Goal: Task Accomplishment & Management: Manage account settings

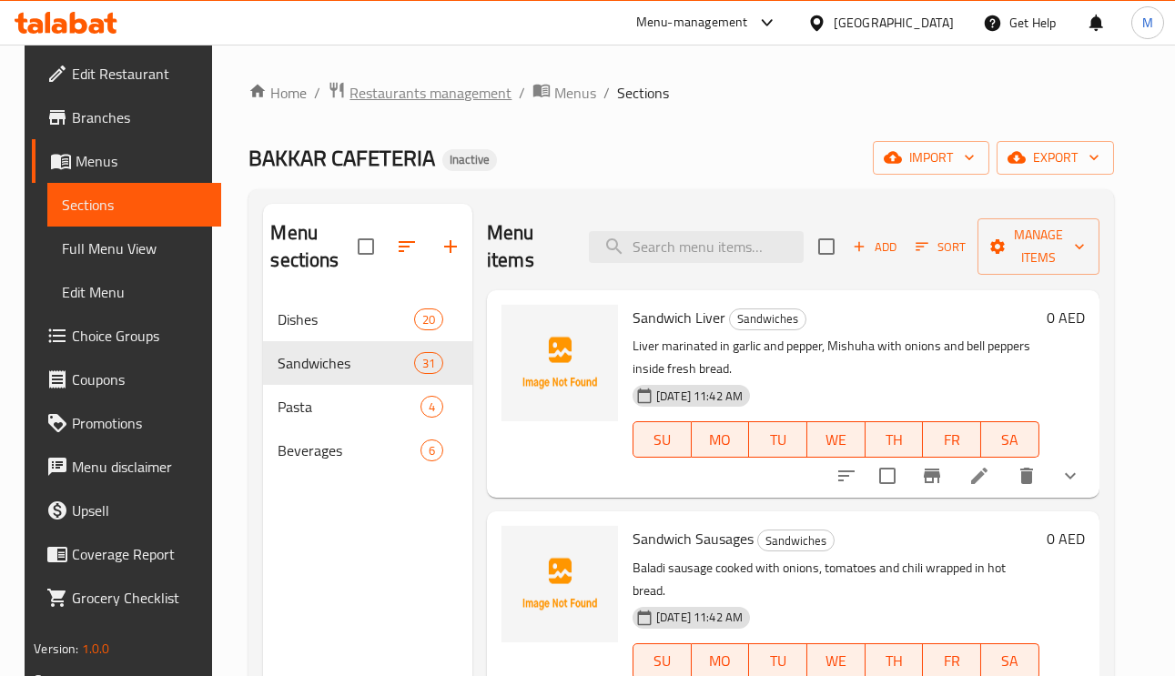
click at [439, 87] on span "Restaurants management" at bounding box center [430, 93] width 162 height 22
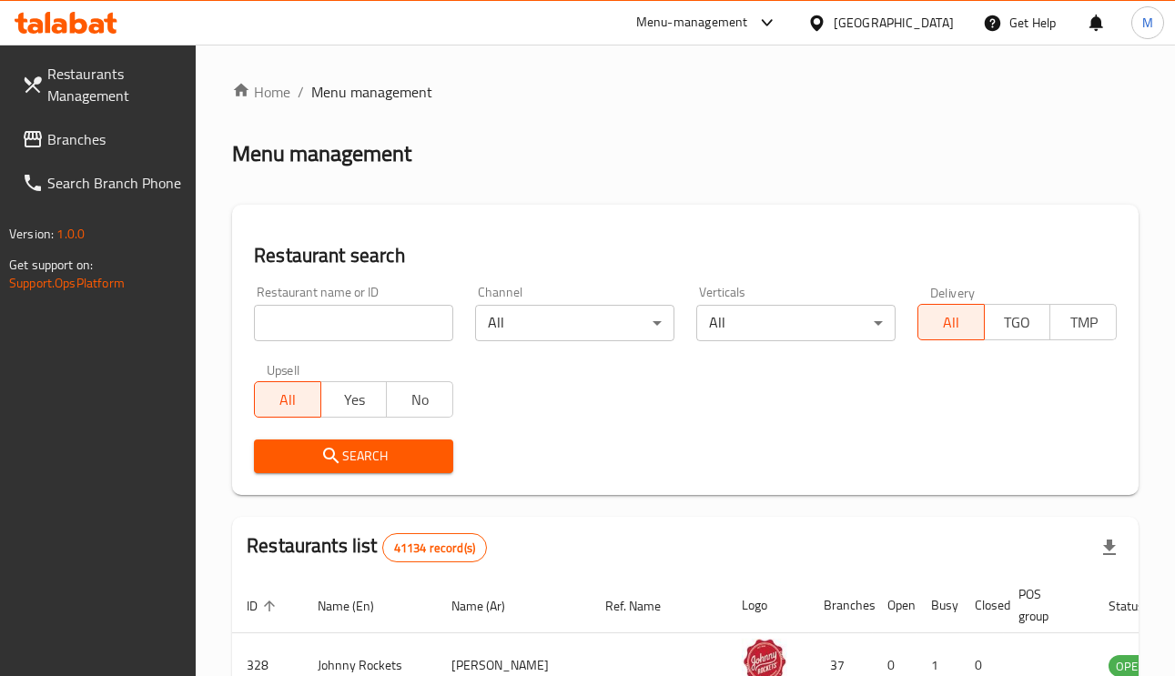
paste input "776718"
click at [403, 331] on input "776718" at bounding box center [353, 323] width 199 height 36
type input "776718"
drag, startPoint x: 77, startPoint y: 140, endPoint x: 94, endPoint y: 154, distance: 21.3
click at [77, 139] on span "Branches" at bounding box center [114, 139] width 135 height 22
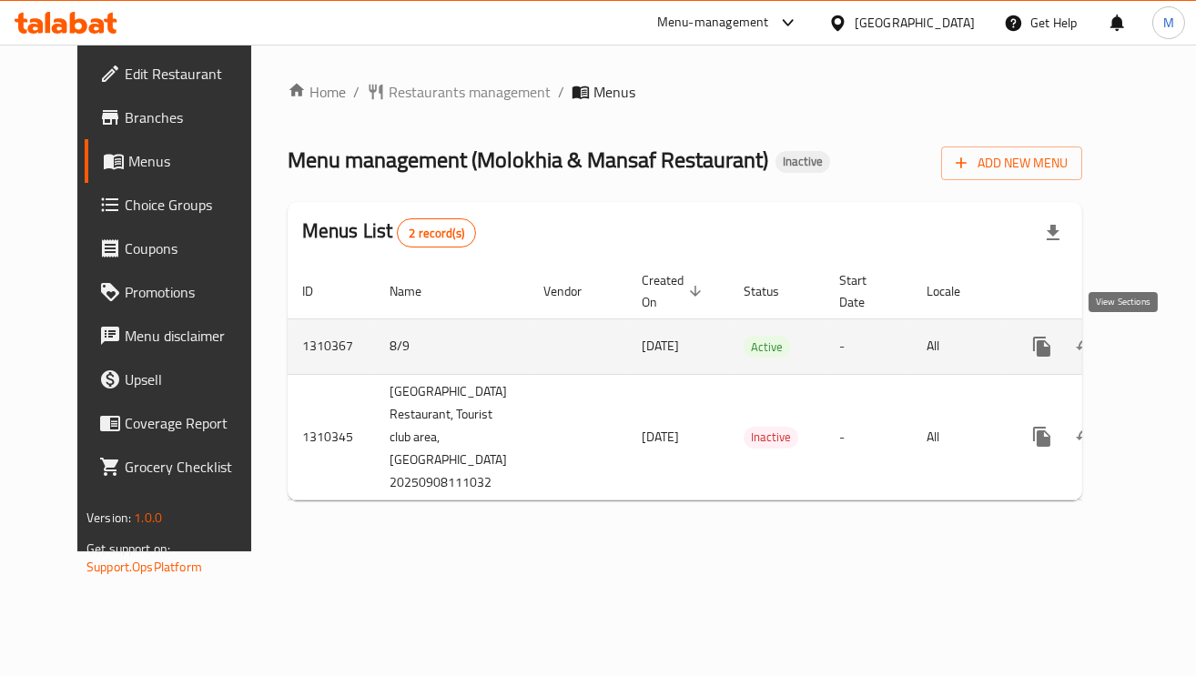
click at [1162, 346] on icon "enhanced table" at bounding box center [1173, 347] width 22 height 22
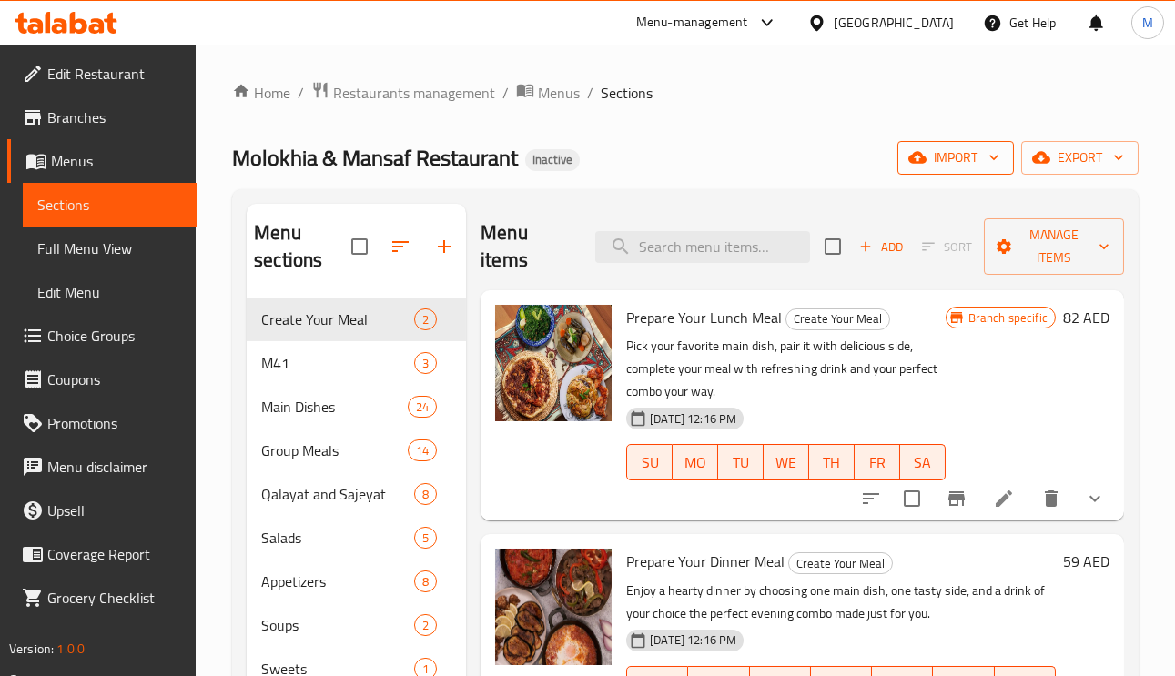
click at [944, 164] on span "import" at bounding box center [955, 158] width 87 height 23
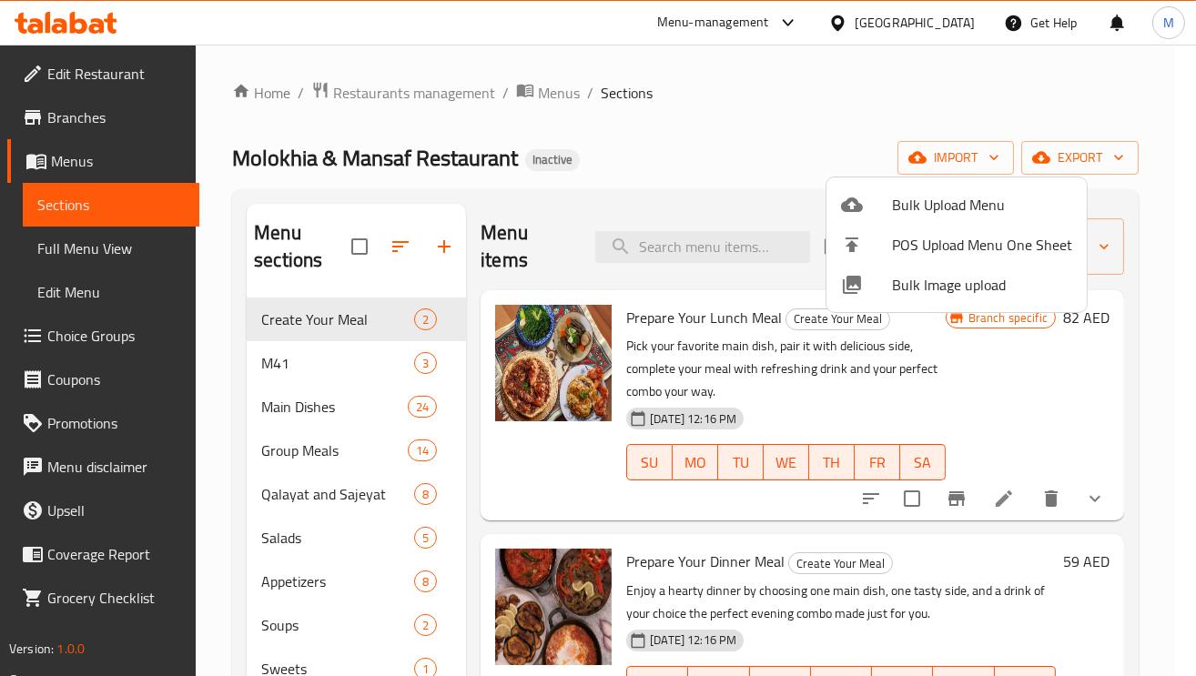
click at [932, 212] on span "Bulk Upload Menu" at bounding box center [982, 205] width 180 height 22
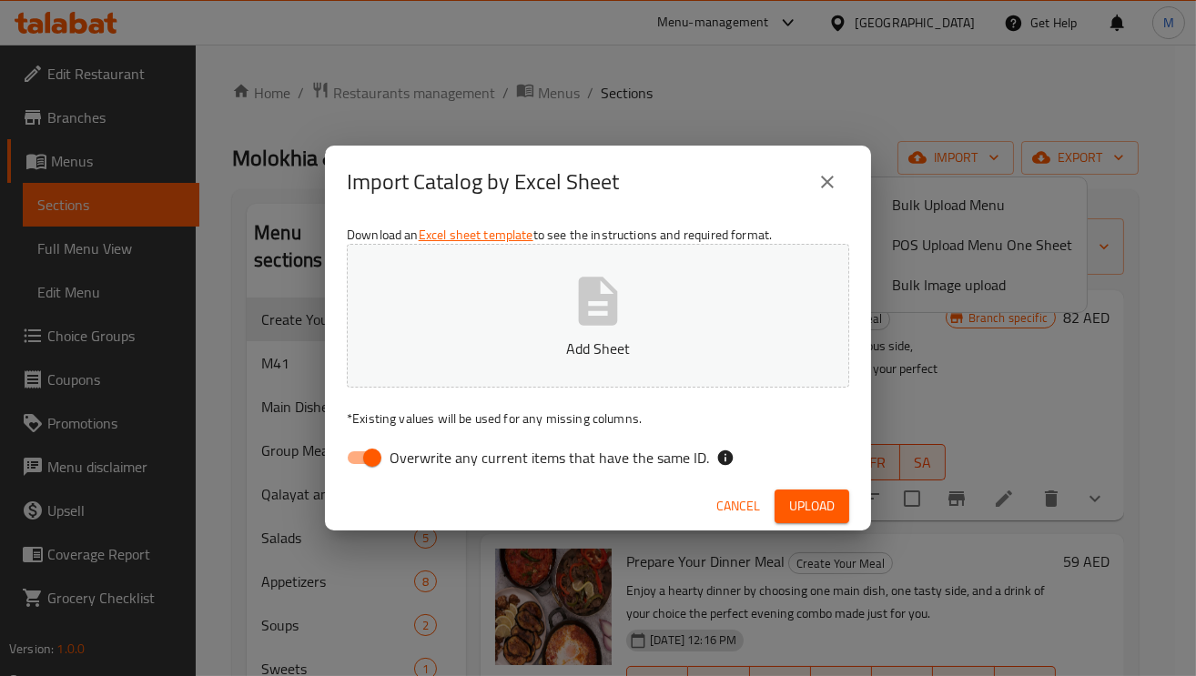
click at [738, 508] on span "Cancel" at bounding box center [738, 506] width 44 height 23
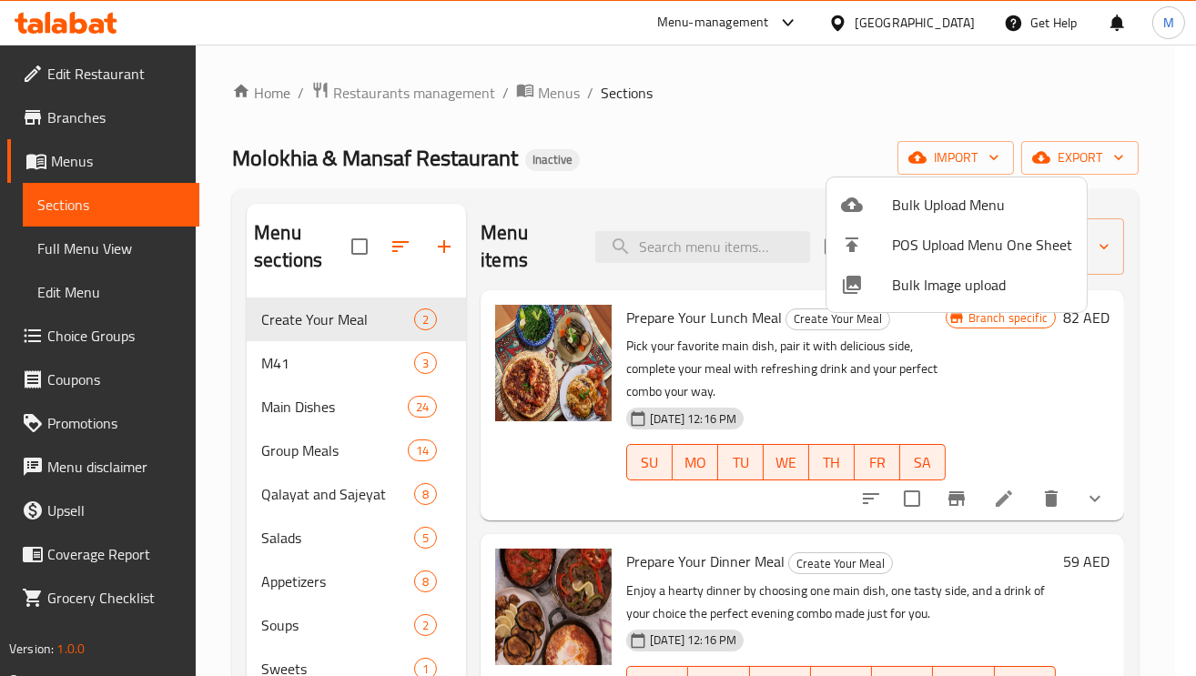
click at [1087, 167] on div at bounding box center [598, 338] width 1196 height 676
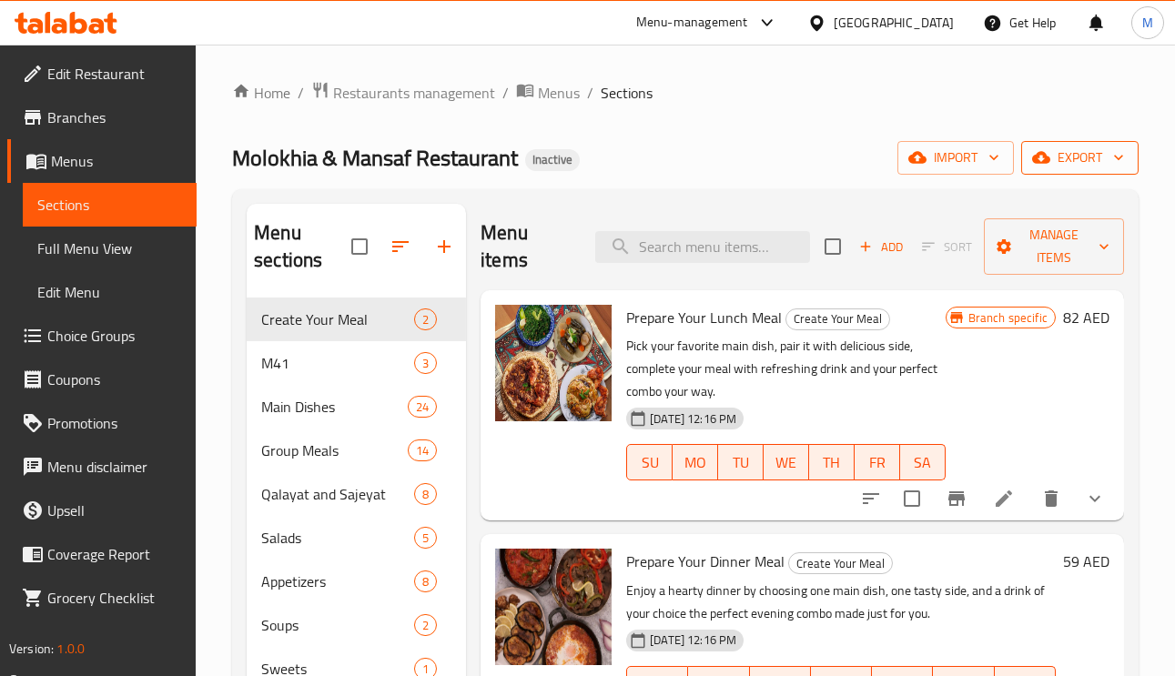
click at [1085, 152] on span "export" at bounding box center [1080, 158] width 88 height 23
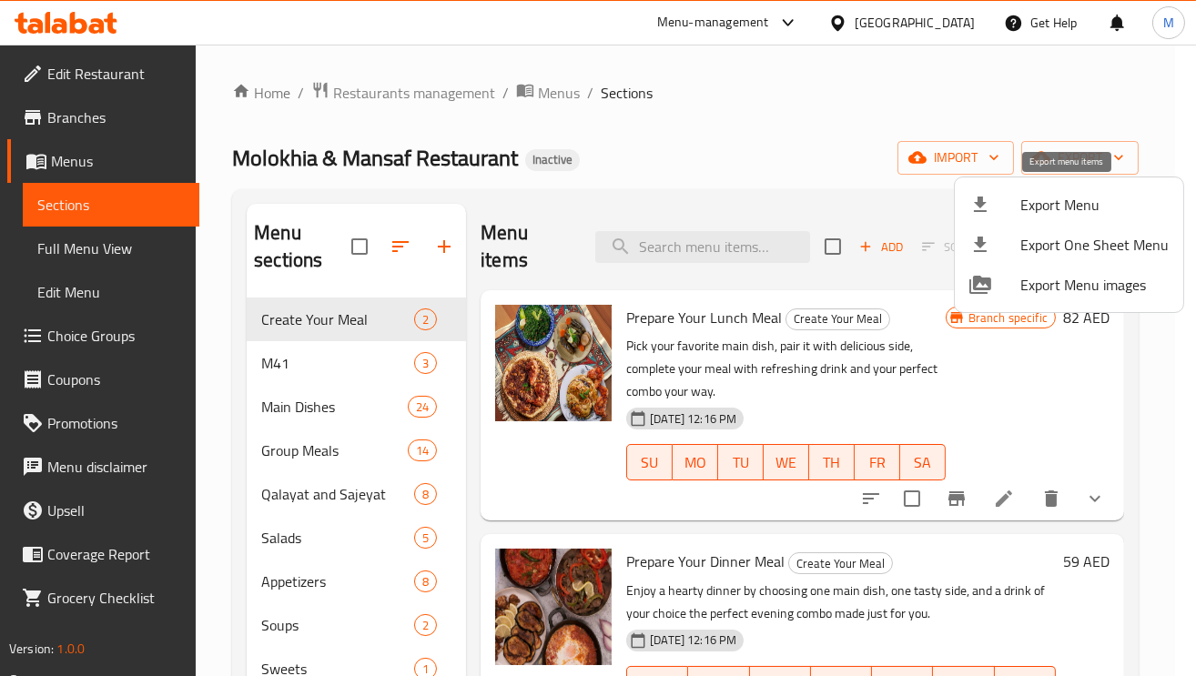
click at [1051, 194] on span "Export Menu" at bounding box center [1094, 205] width 148 height 22
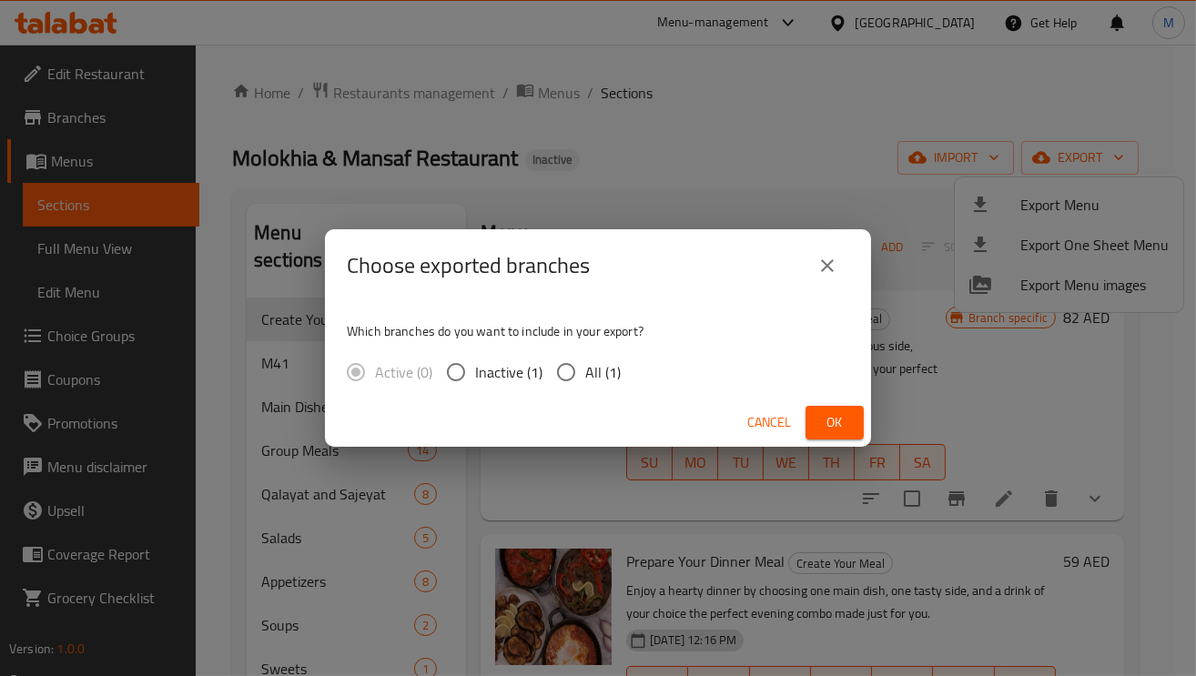
click at [589, 381] on span "All (1)" at bounding box center [602, 372] width 35 height 22
click at [585, 381] on input "All (1)" at bounding box center [566, 372] width 38 height 38
radio input "true"
click at [850, 417] on button "Ok" at bounding box center [834, 423] width 58 height 34
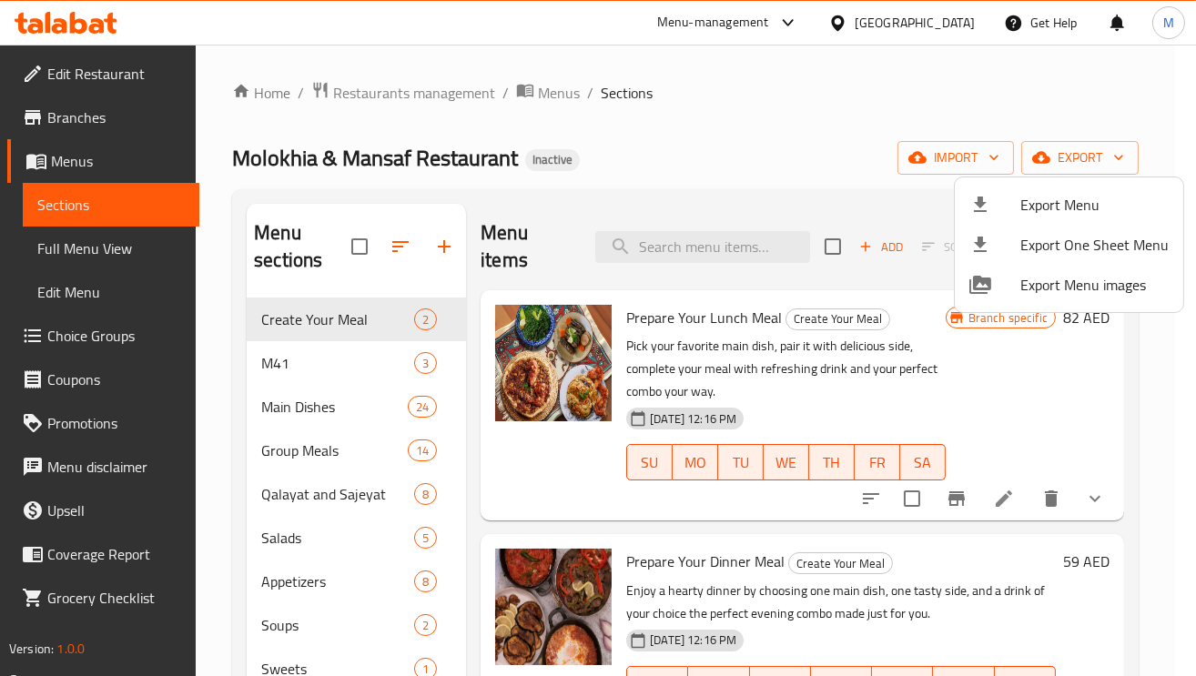
click at [116, 259] on div at bounding box center [598, 338] width 1196 height 676
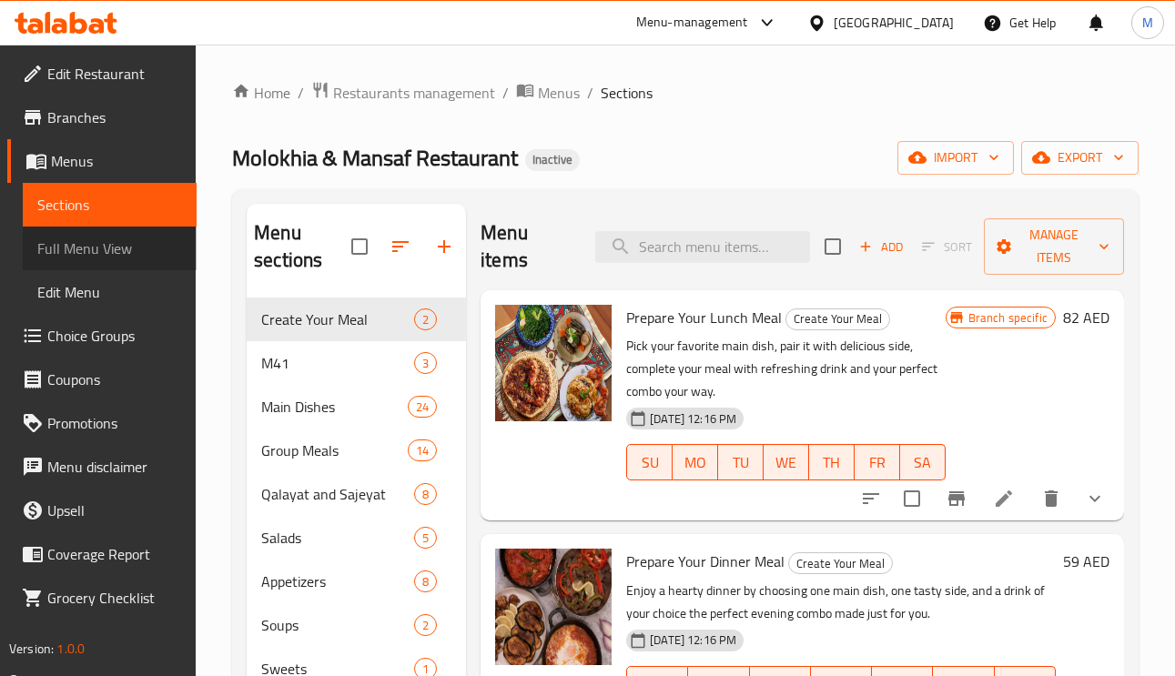
click at [90, 257] on span "Full Menu View" at bounding box center [109, 249] width 145 height 22
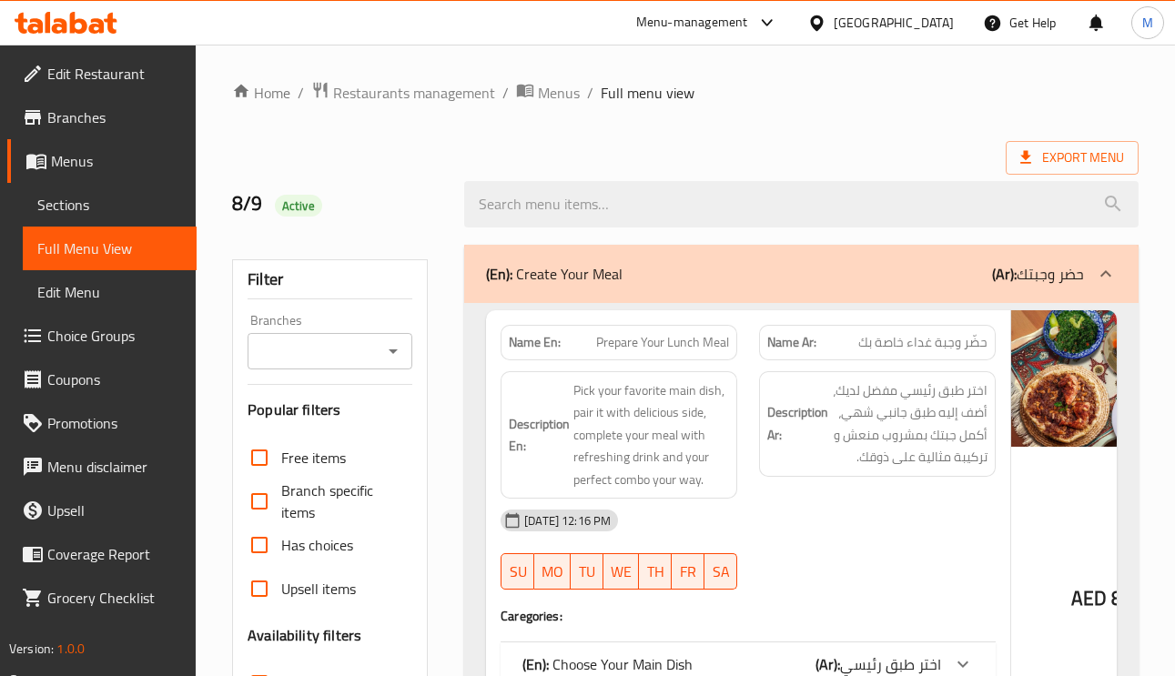
click at [329, 364] on input "Branches" at bounding box center [315, 351] width 124 height 25
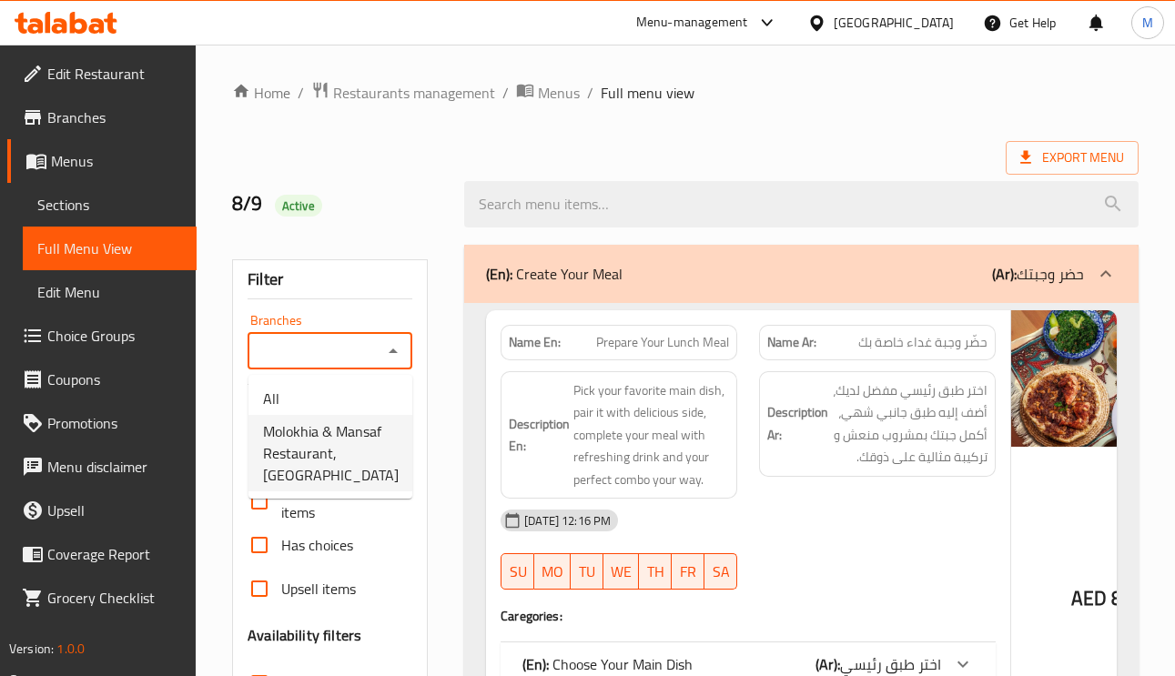
click at [323, 464] on span "Molokhia & Mansaf Restaurant, Al Hosn" at bounding box center [331, 453] width 136 height 66
type input "Molokhia & Mansaf Restaurant, Al Hosn"
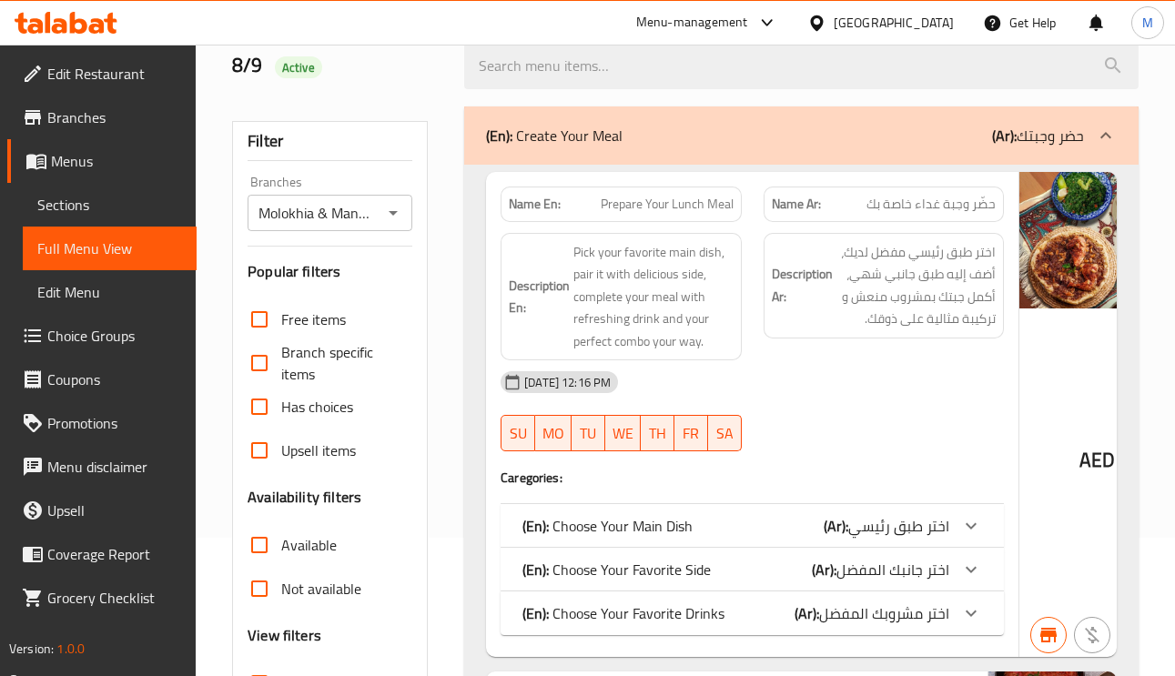
scroll to position [273, 0]
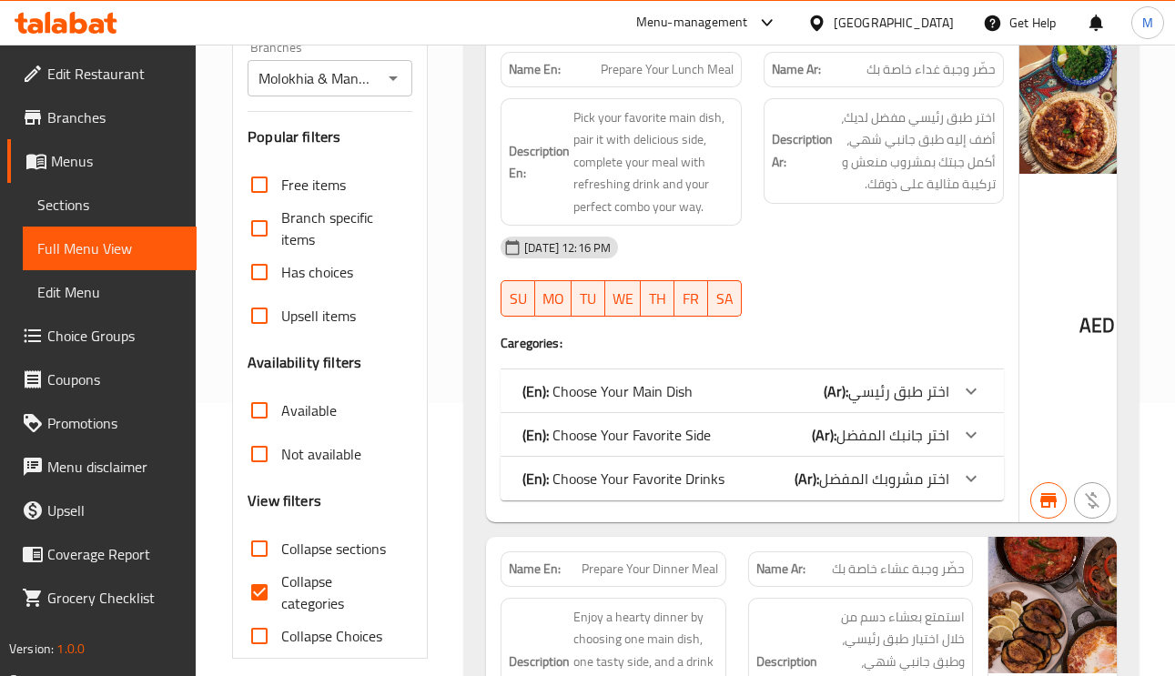
drag, startPoint x: 258, startPoint y: 586, endPoint x: 261, endPoint y: 513, distance: 72.9
click at [258, 586] on input "Collapse categories" at bounding box center [260, 593] width 44 height 44
checkbox input "false"
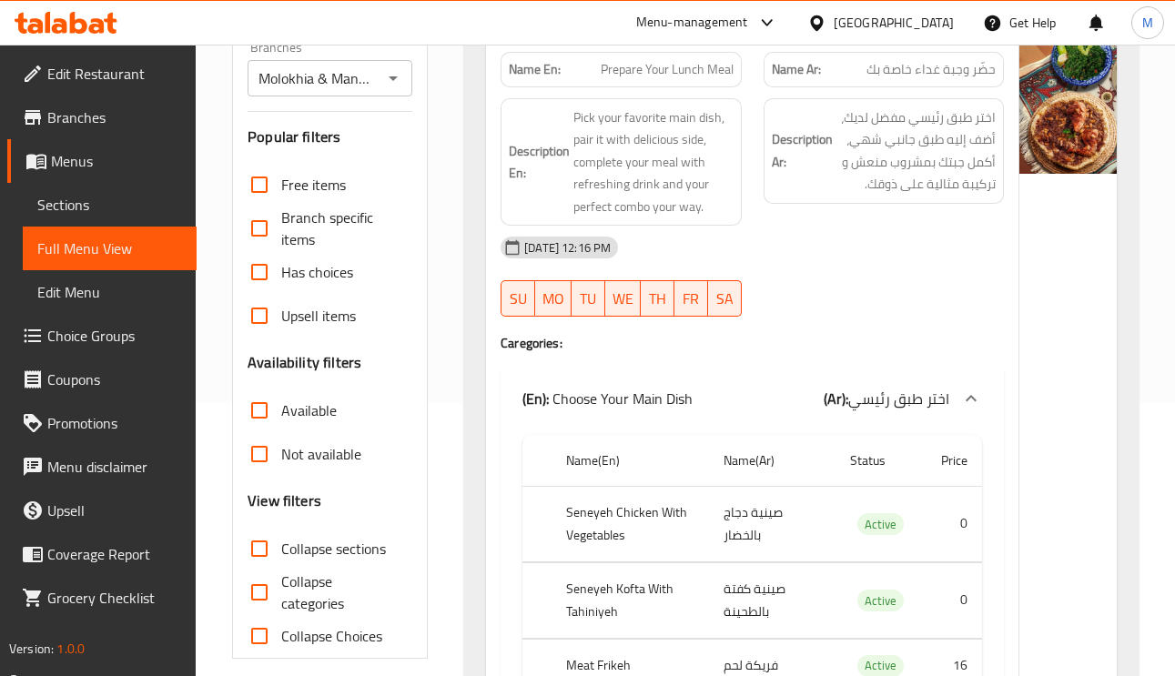
click at [258, 458] on input "Not available" at bounding box center [260, 454] width 44 height 44
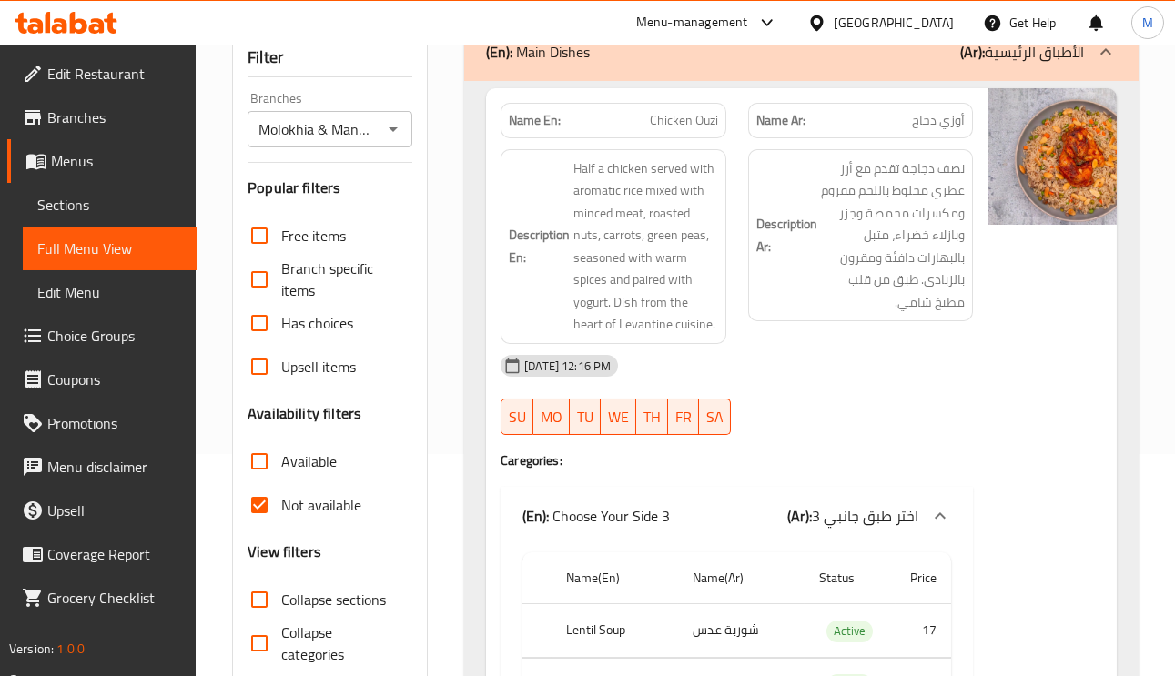
scroll to position [410, 0]
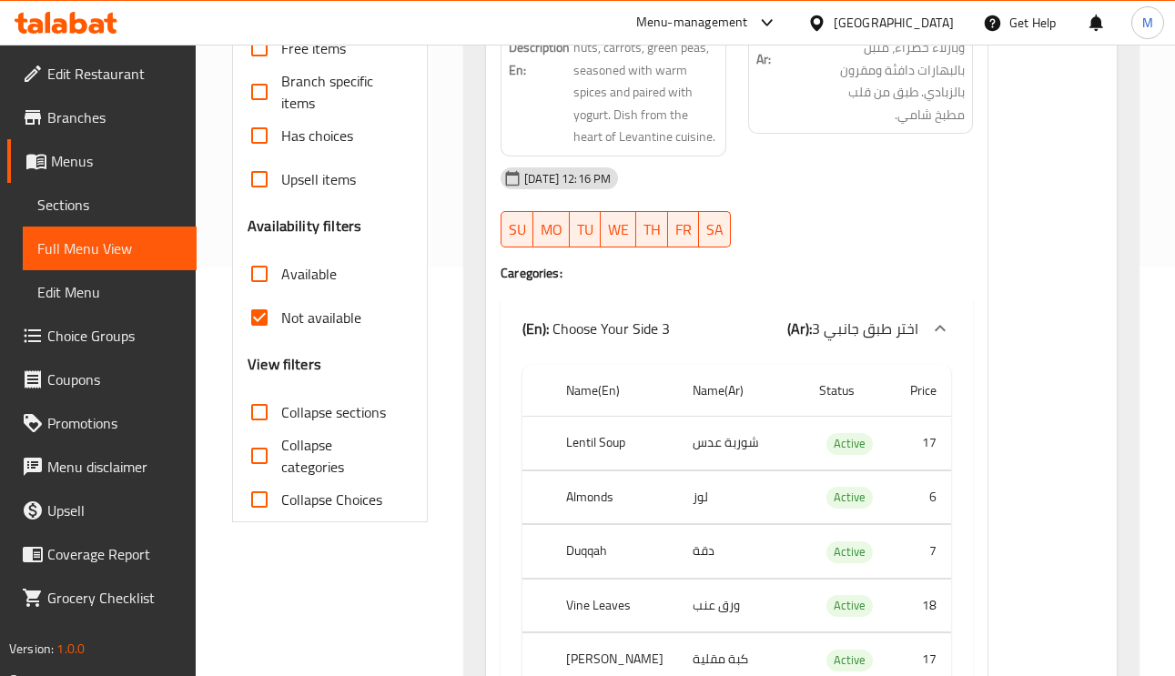
drag, startPoint x: 258, startPoint y: 315, endPoint x: 1156, endPoint y: 525, distance: 922.6
click at [258, 316] on input "Not available" at bounding box center [260, 318] width 44 height 44
checkbox input "false"
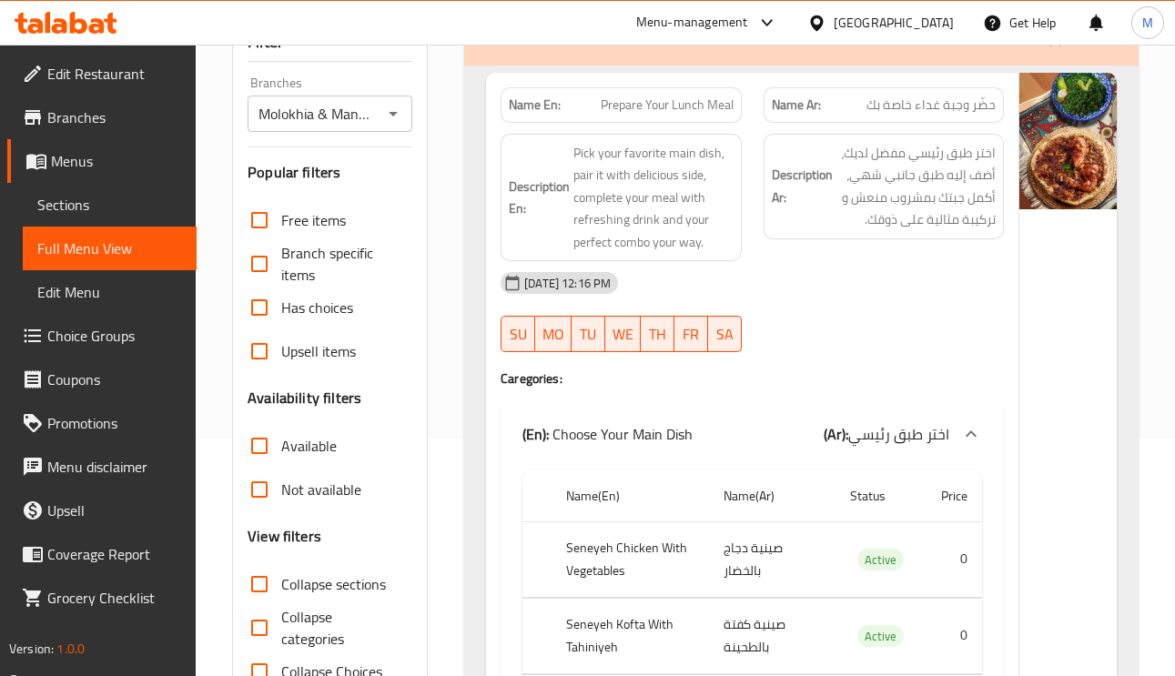
scroll to position [0, 0]
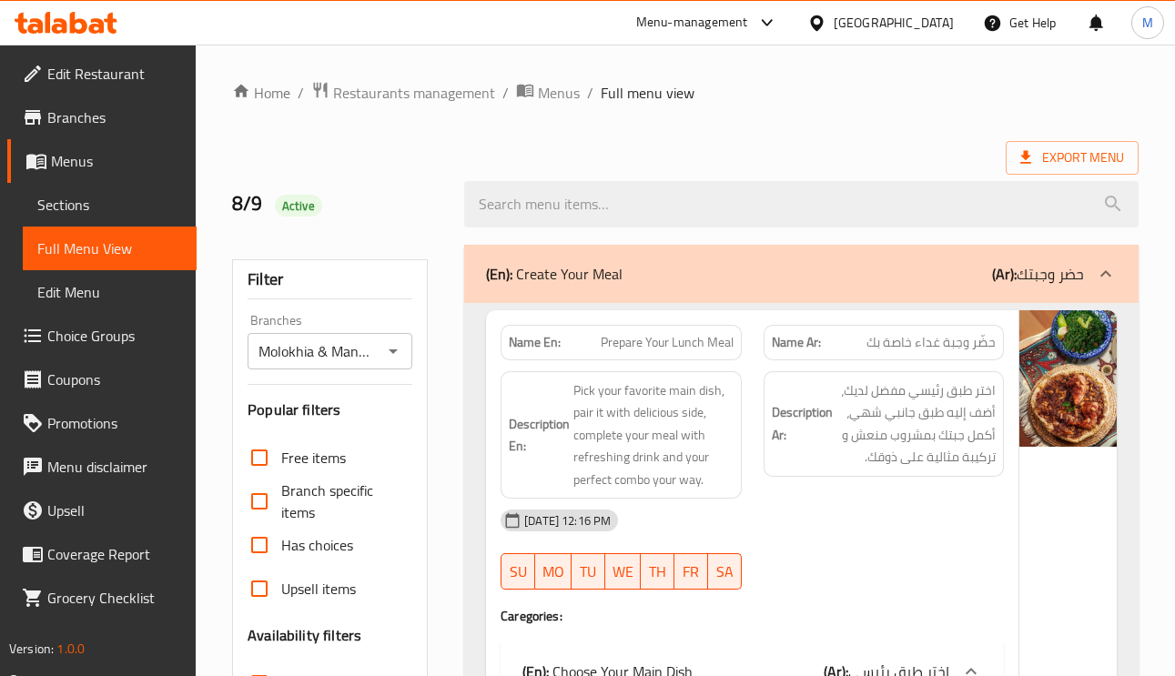
click at [771, 102] on ol "Home / Restaurants management / Menus / Full menu view" at bounding box center [685, 93] width 907 height 24
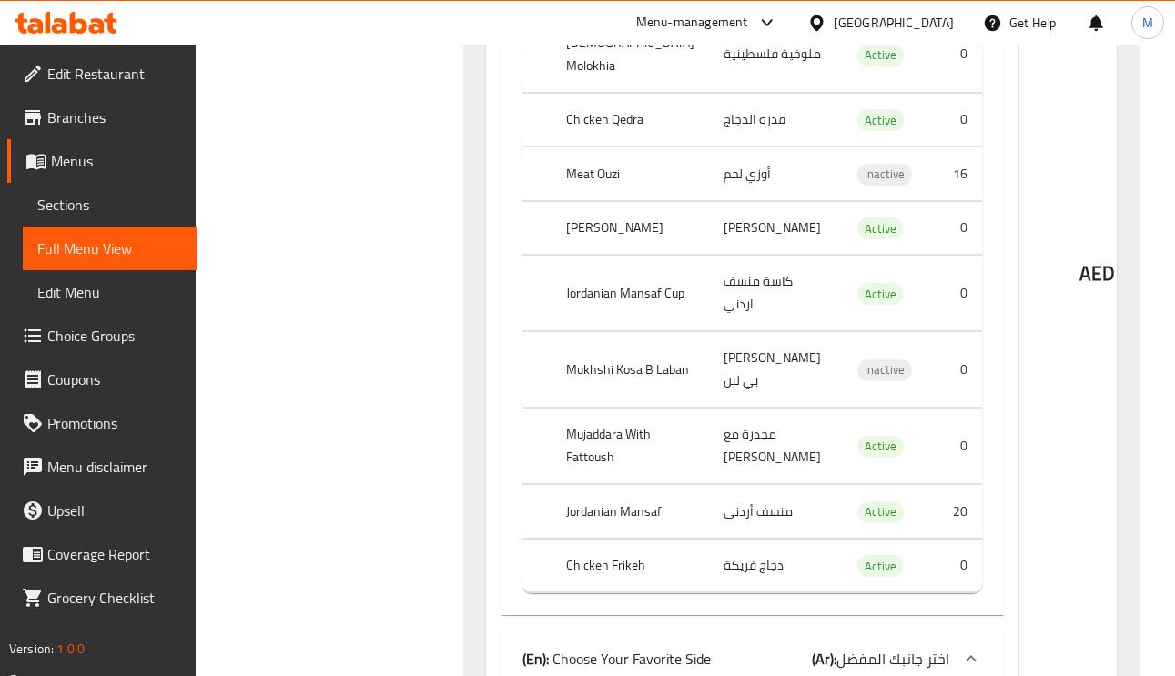
scroll to position [1775, 0]
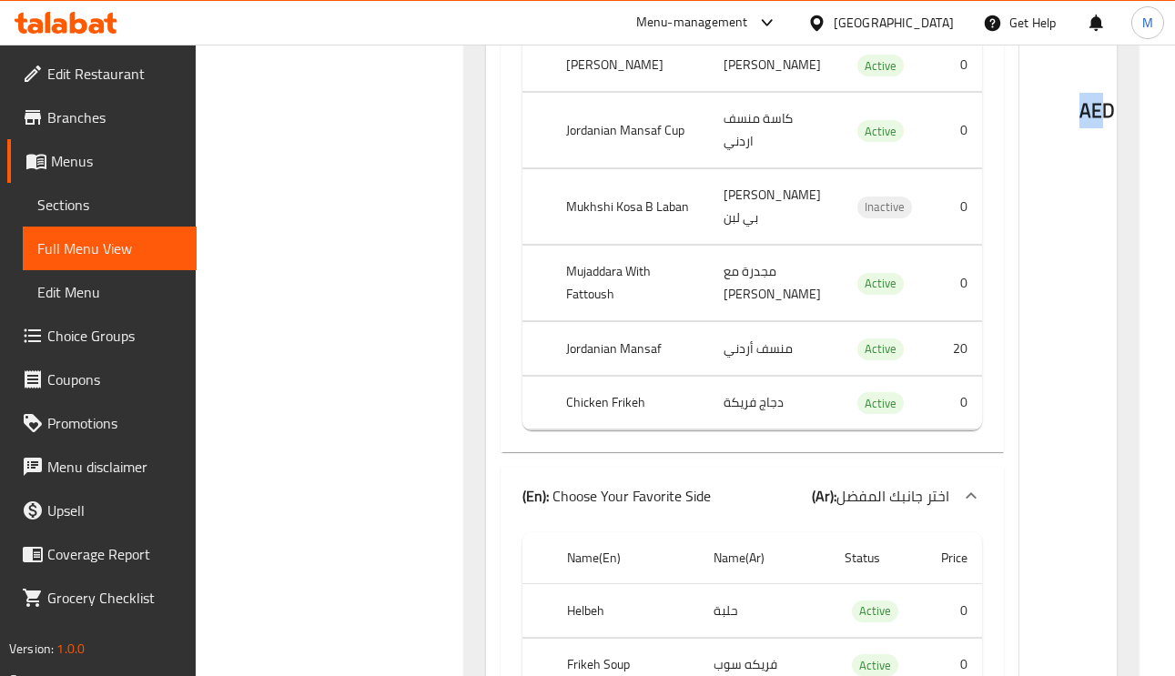
drag, startPoint x: 1023, startPoint y: 313, endPoint x: 998, endPoint y: 319, distance: 26.1
click at [1079, 128] on span "AED" at bounding box center [1096, 110] width 35 height 35
drag, startPoint x: 1030, startPoint y: 321, endPoint x: 991, endPoint y: 319, distance: 39.2
click at [1019, 319] on div "AED 84" at bounding box center [1110, 65] width 182 height 3059
copy span "AED"
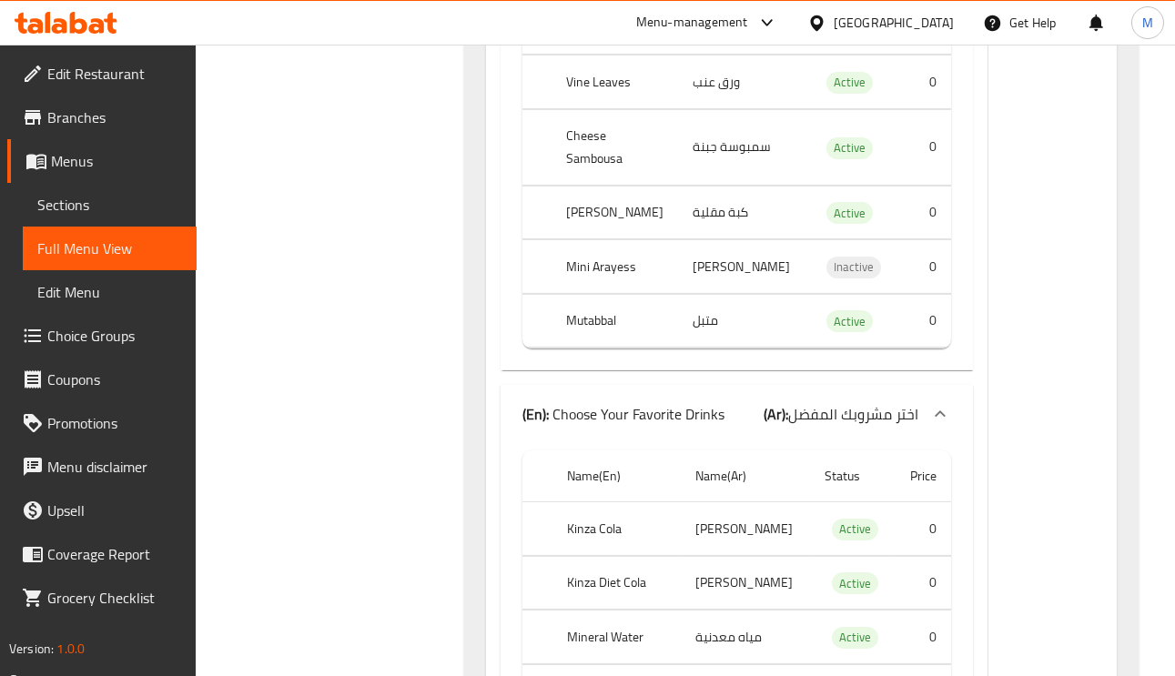
scroll to position [103896, 0]
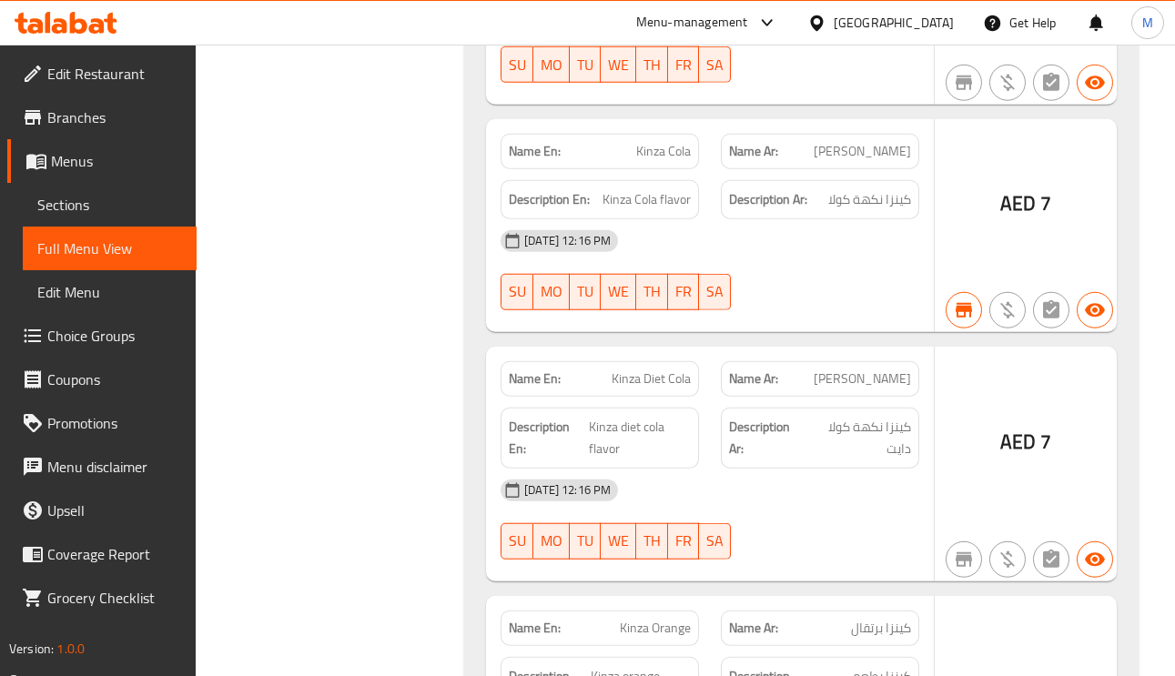
click at [98, 65] on span "Edit Restaurant" at bounding box center [114, 74] width 135 height 22
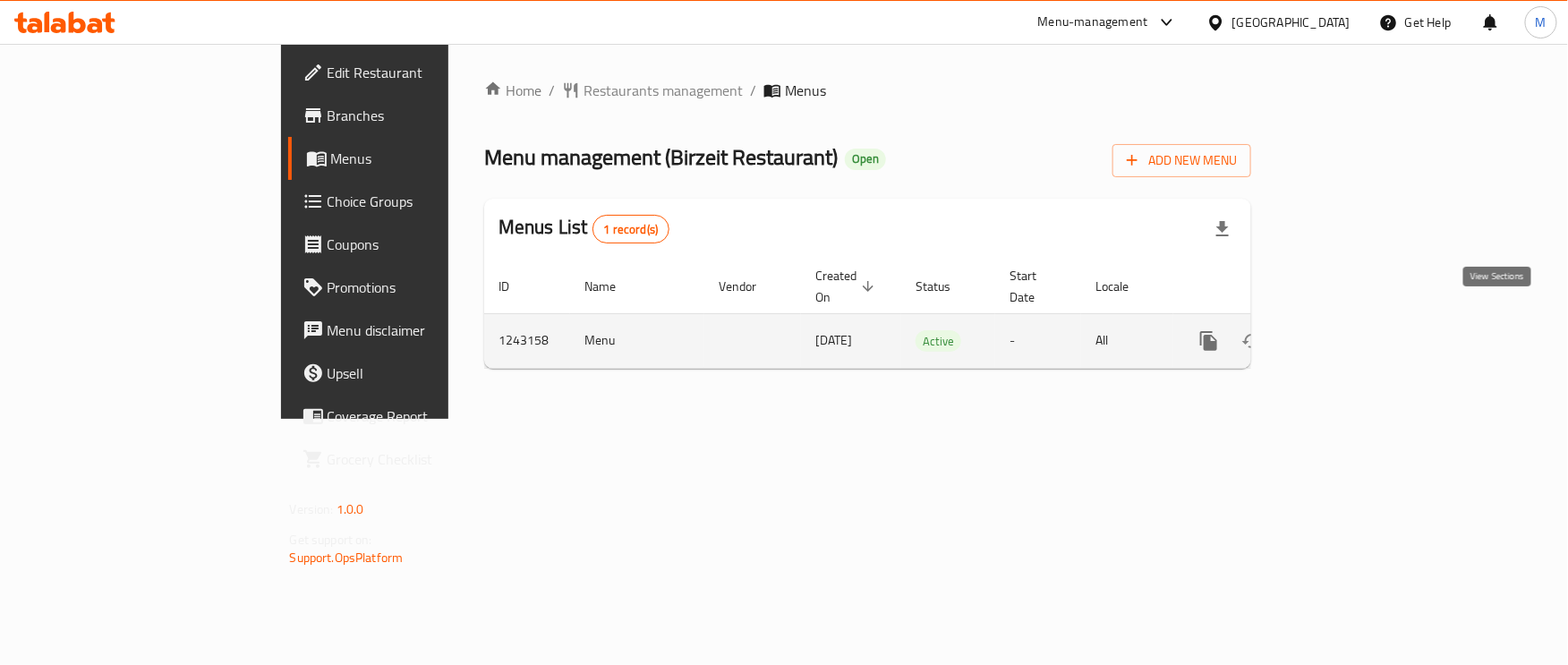
click at [1349, 331] on icon "enhanced table" at bounding box center [1338, 341] width 22 height 22
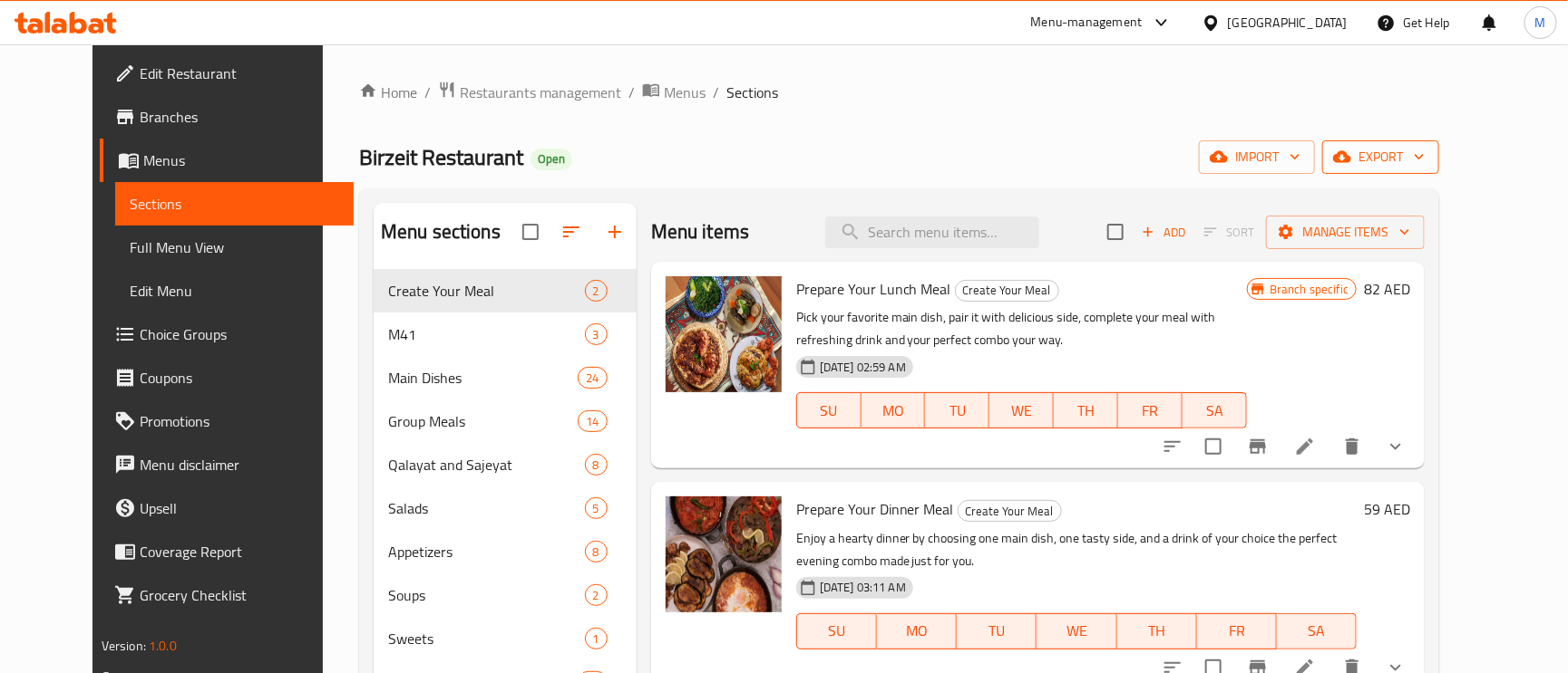
click at [1425, 155] on span "export" at bounding box center [1381, 157] width 88 height 23
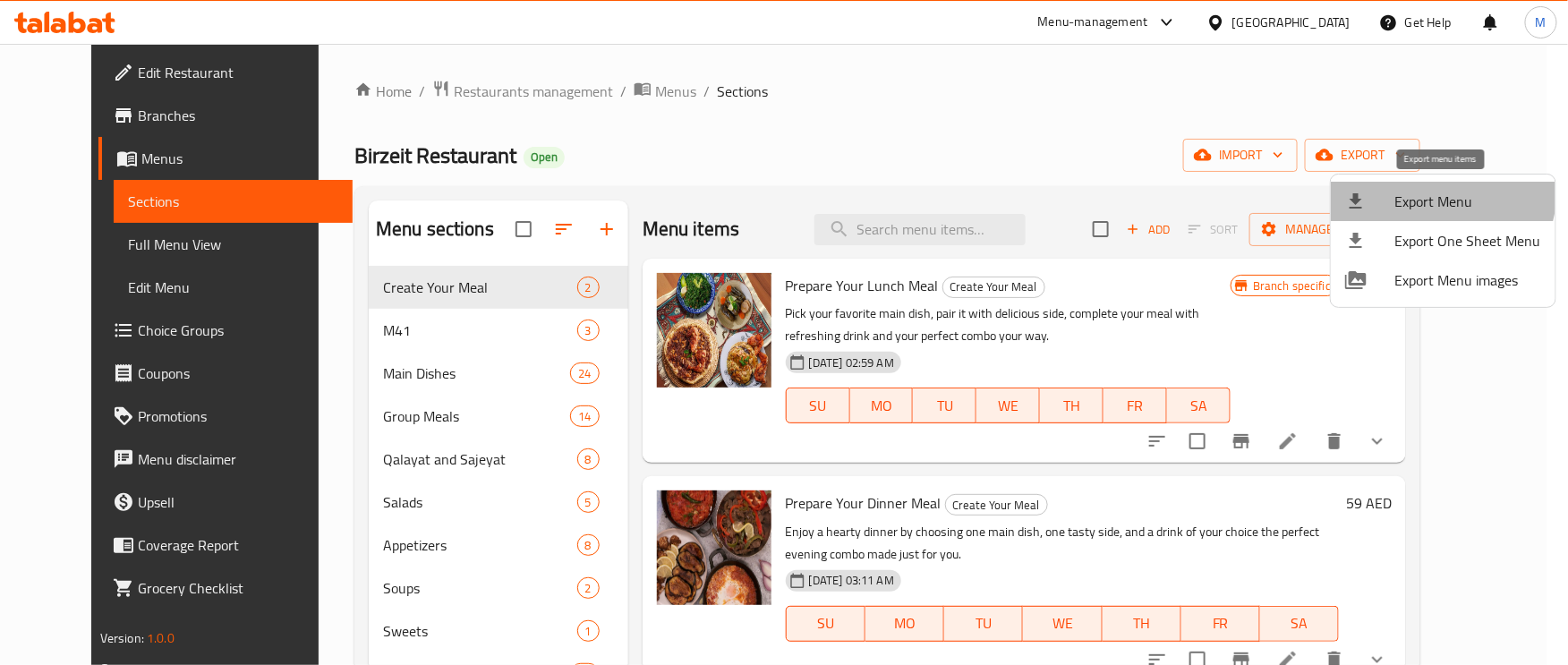
click at [1428, 191] on span "Export Menu" at bounding box center [1468, 202] width 145 height 22
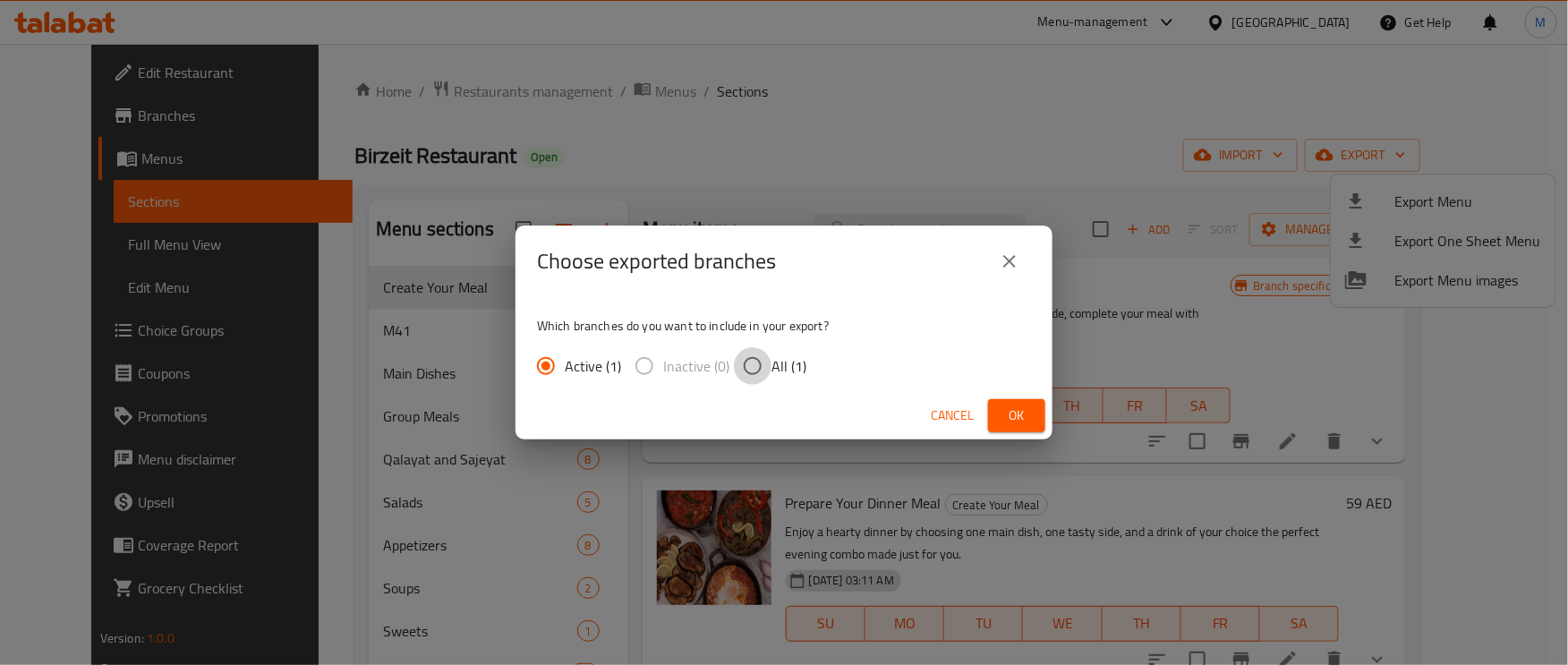
click at [753, 355] on input "All (1)" at bounding box center [752, 366] width 37 height 37
radio input "true"
click at [1034, 413] on button "Ok" at bounding box center [1016, 416] width 57 height 33
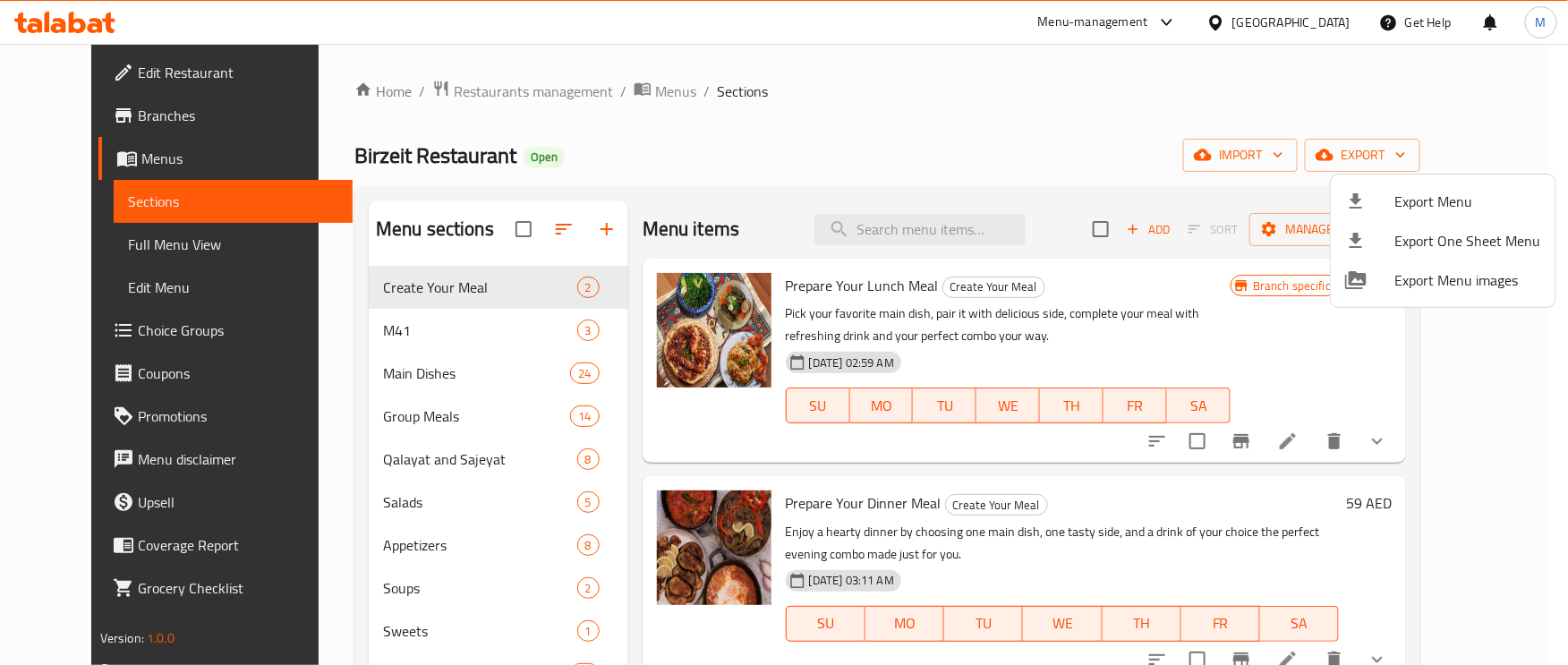
click at [152, 237] on div at bounding box center [784, 332] width 1568 height 665
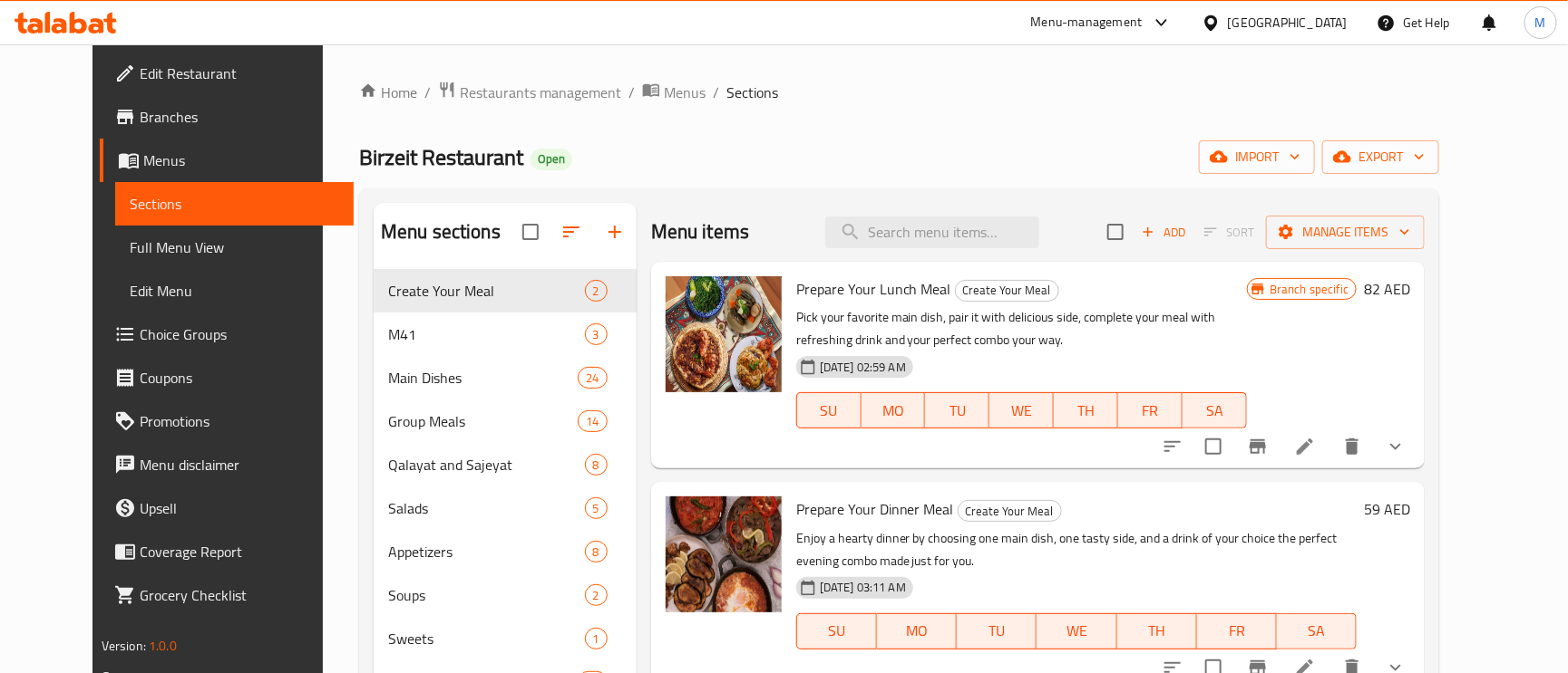
click at [151, 240] on span "Full Menu View" at bounding box center [234, 248] width 210 height 22
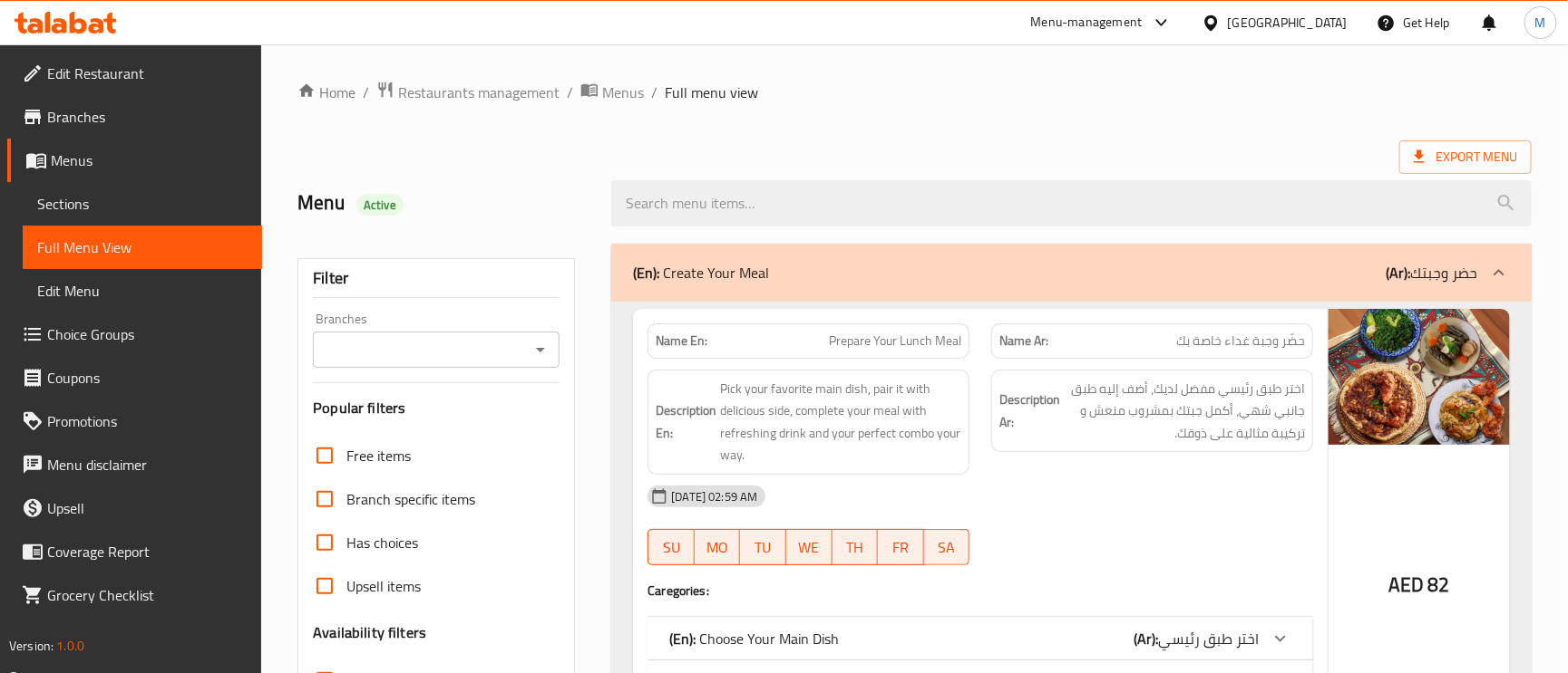
click at [429, 368] on div "Branches" at bounding box center [436, 349] width 247 height 36
click at [437, 352] on input "Branches" at bounding box center [420, 349] width 206 height 25
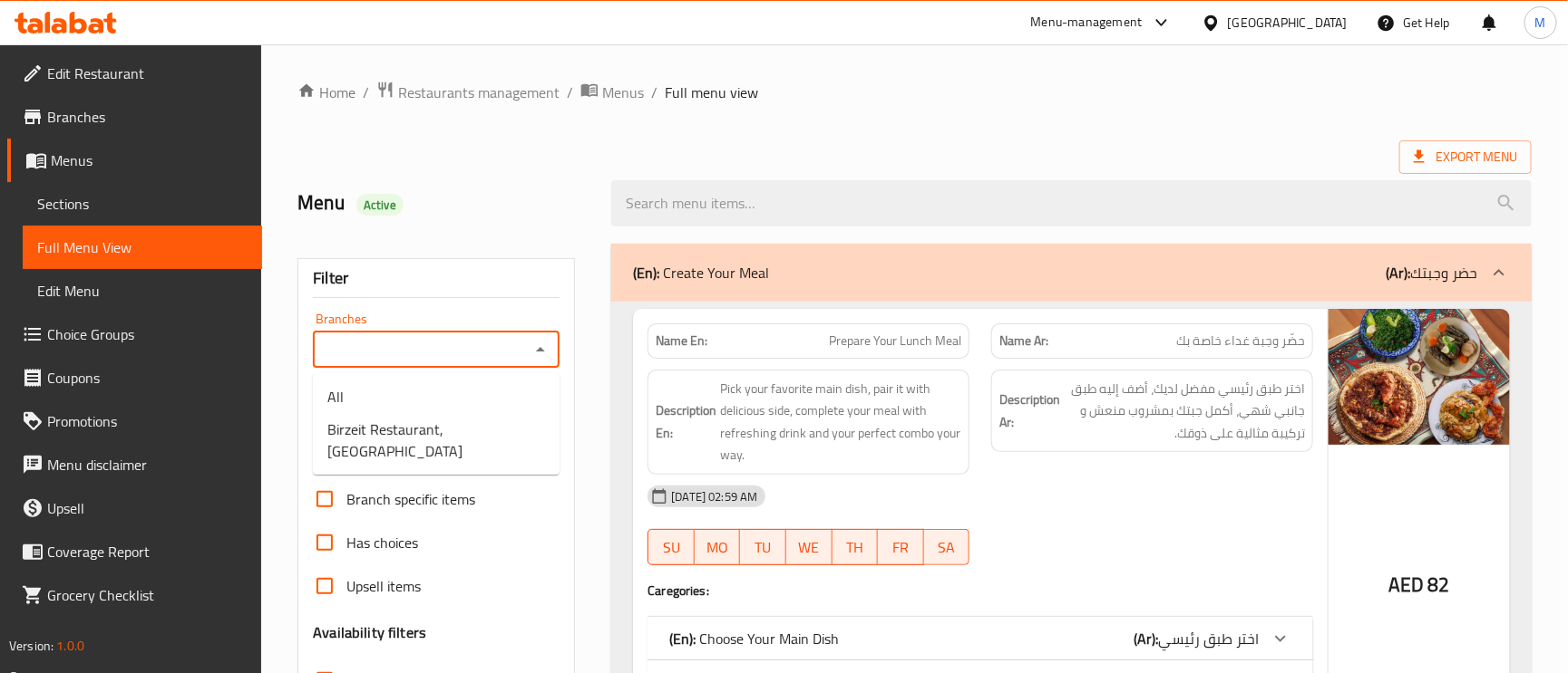
click at [437, 352] on input "Branches" at bounding box center [420, 349] width 206 height 25
click at [441, 349] on input "Branches" at bounding box center [420, 349] width 206 height 25
click at [446, 423] on span "Birzeit Restaurant, Al Hosn" at bounding box center [436, 440] width 217 height 44
type input "Birzeit Restaurant, Al Hosn"
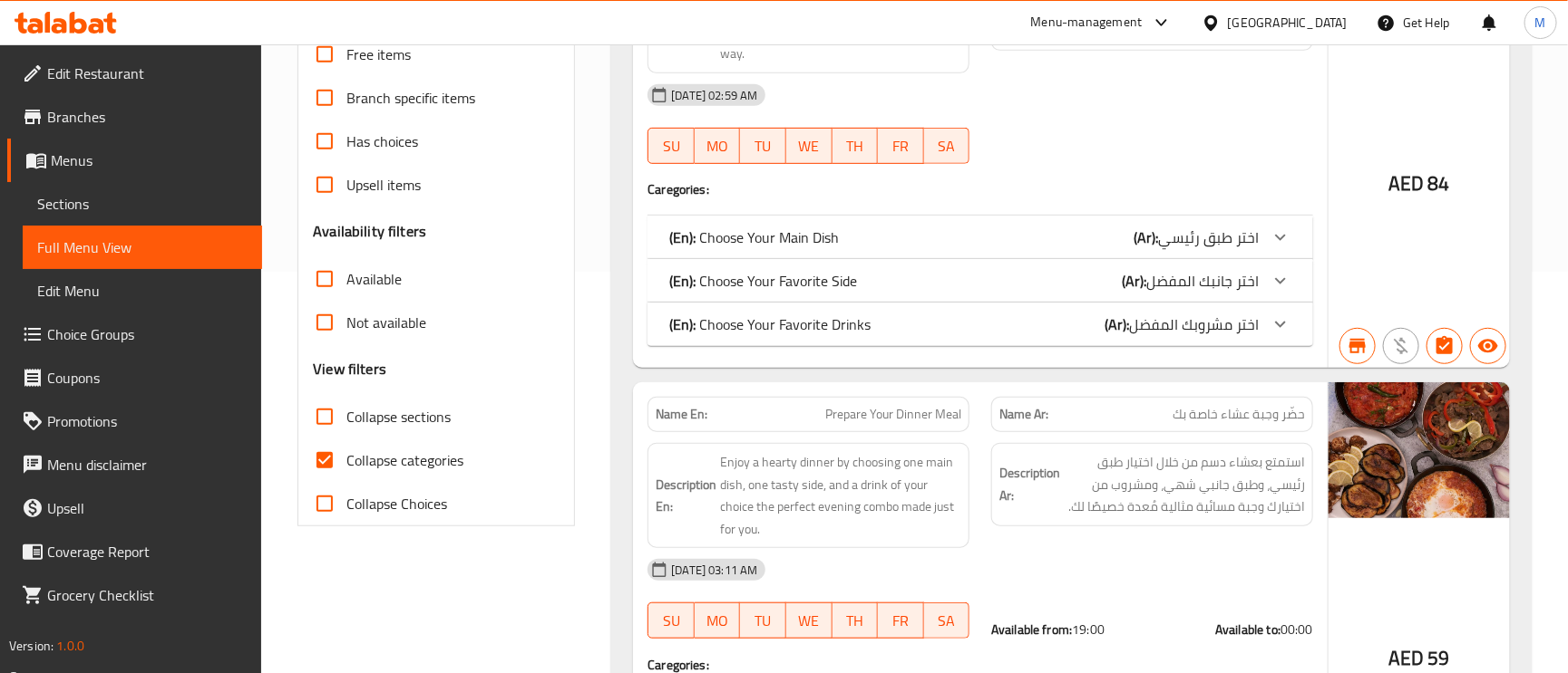
scroll to position [408, 0]
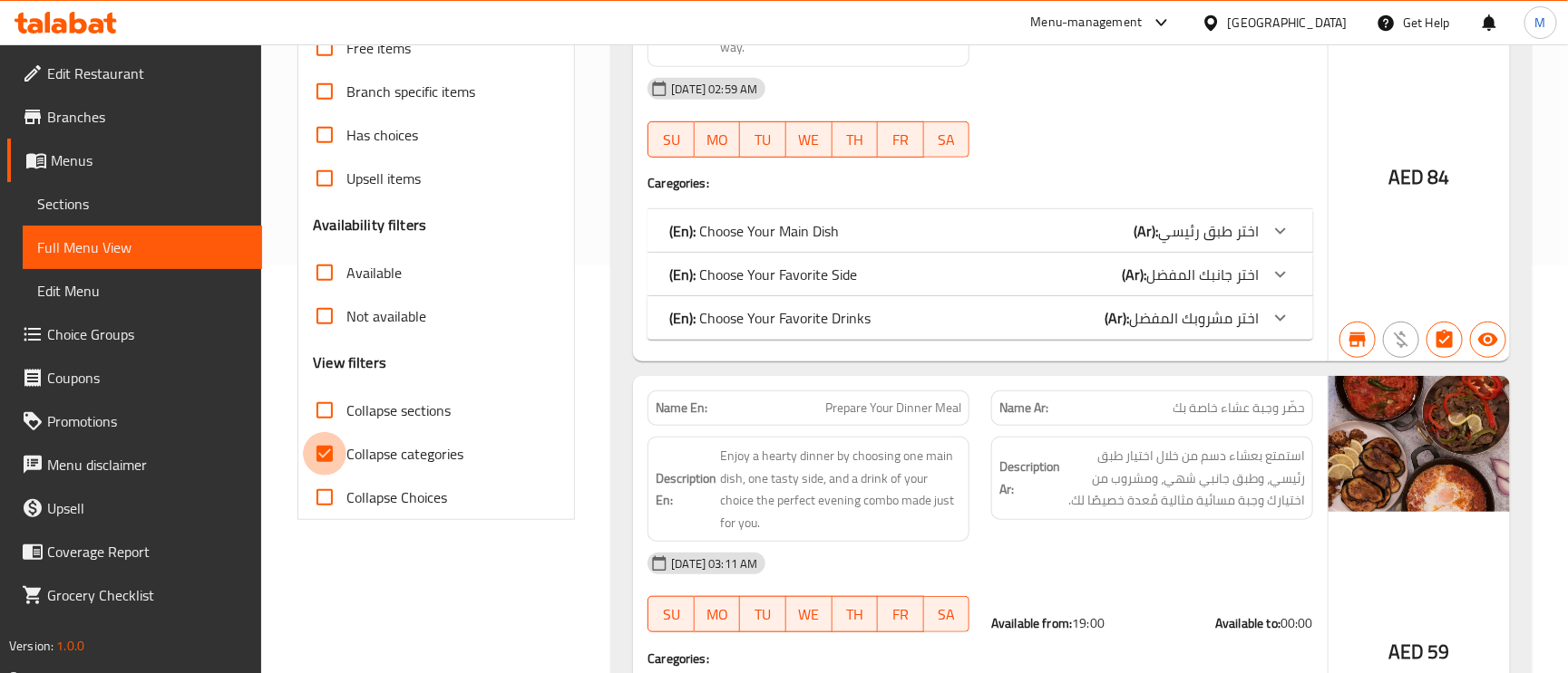
click at [333, 450] on input "Collapse categories" at bounding box center [325, 454] width 44 height 44
checkbox input "false"
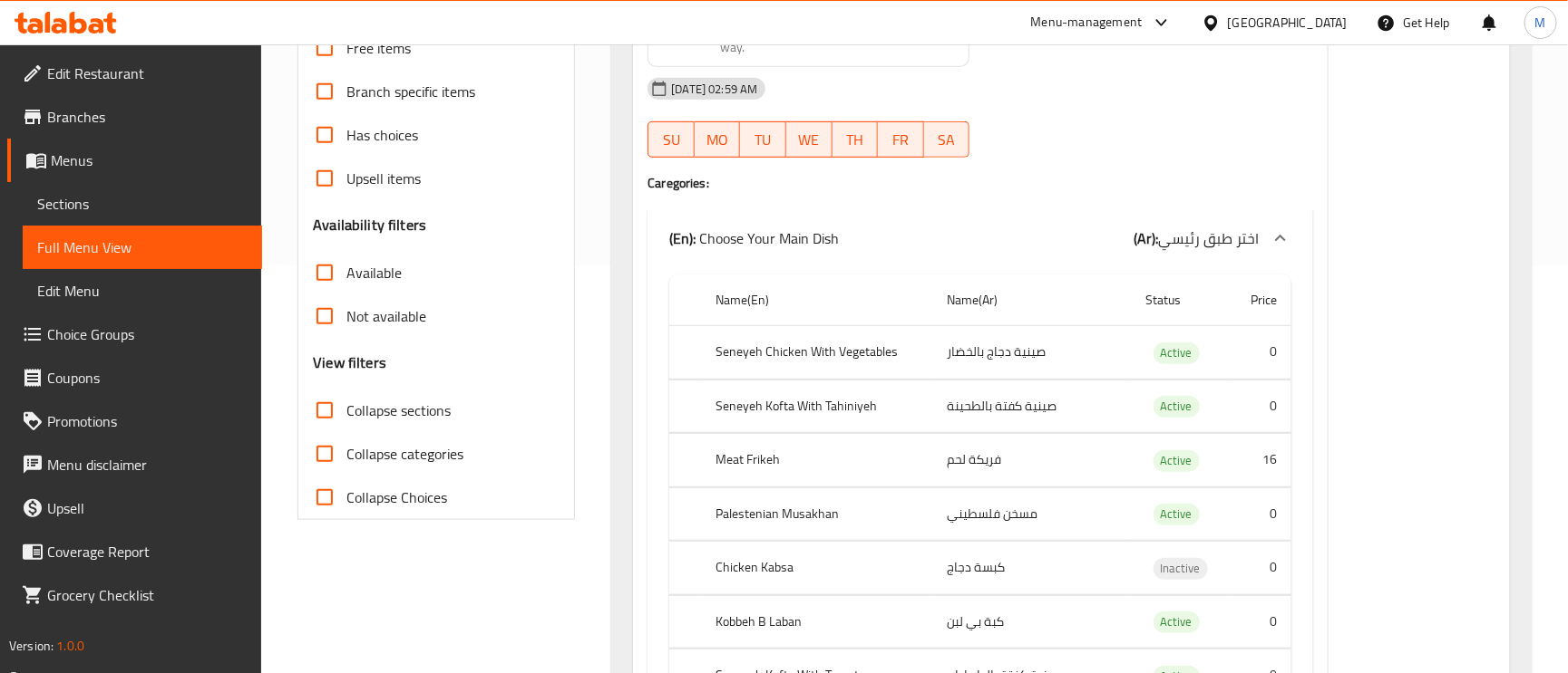
click at [322, 318] on input "Not available" at bounding box center [325, 317] width 44 height 44
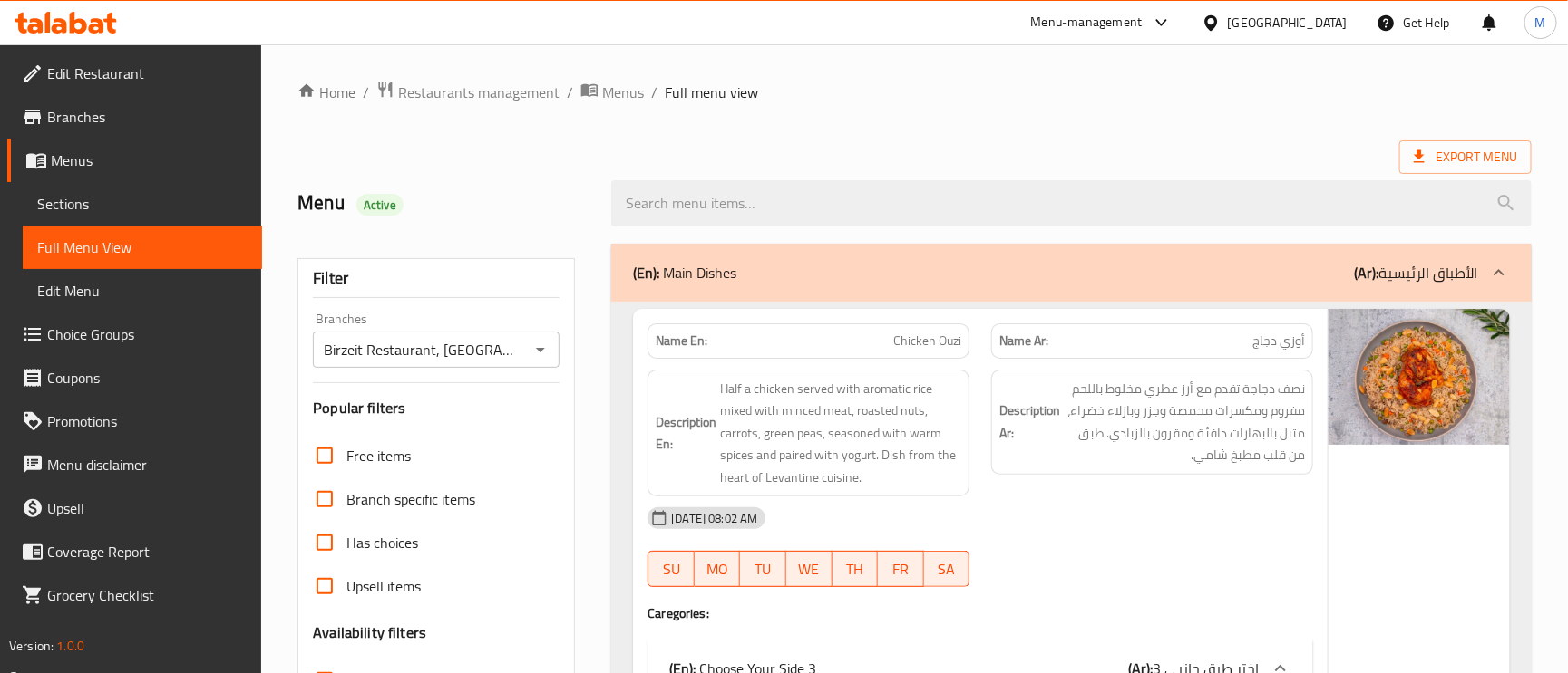
scroll to position [544, 0]
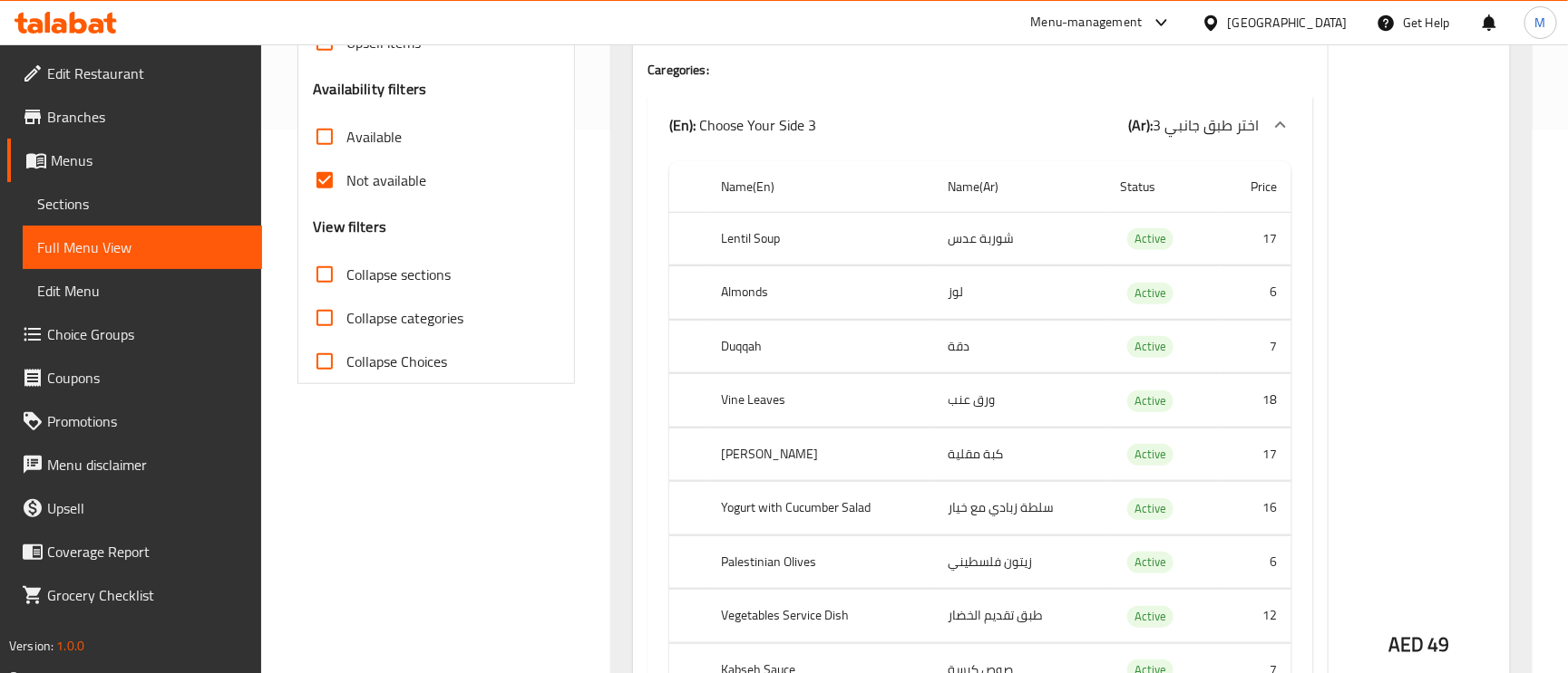
click at [317, 192] on input "Not available" at bounding box center [325, 180] width 44 height 44
checkbox input "false"
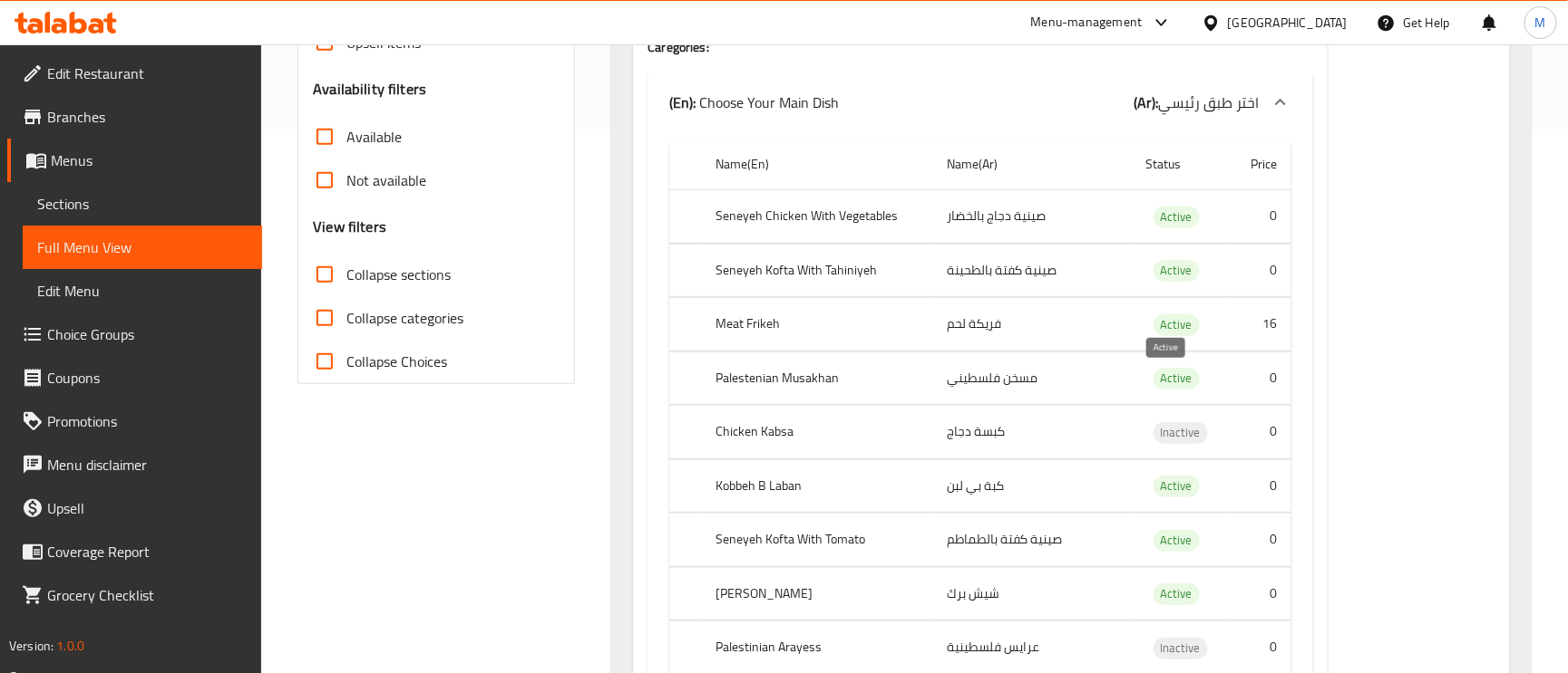
click at [1166, 383] on span "Active" at bounding box center [1176, 378] width 46 height 21
copy span "Active"
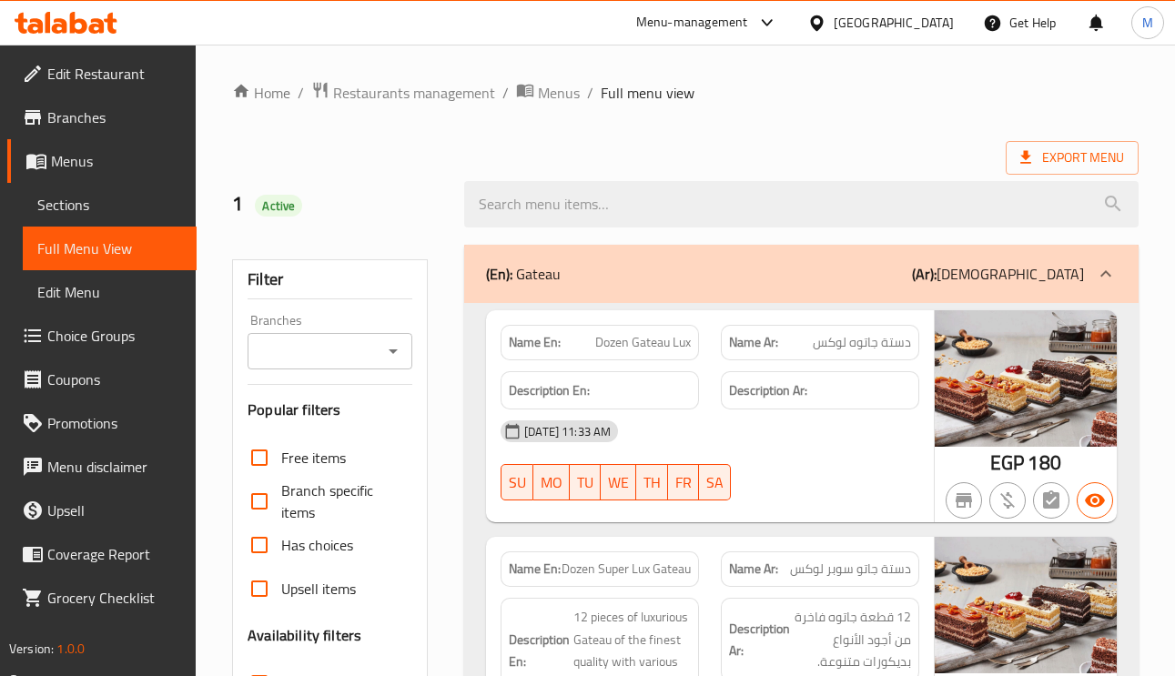
scroll to position [19024, 0]
